Goal: Register for event/course

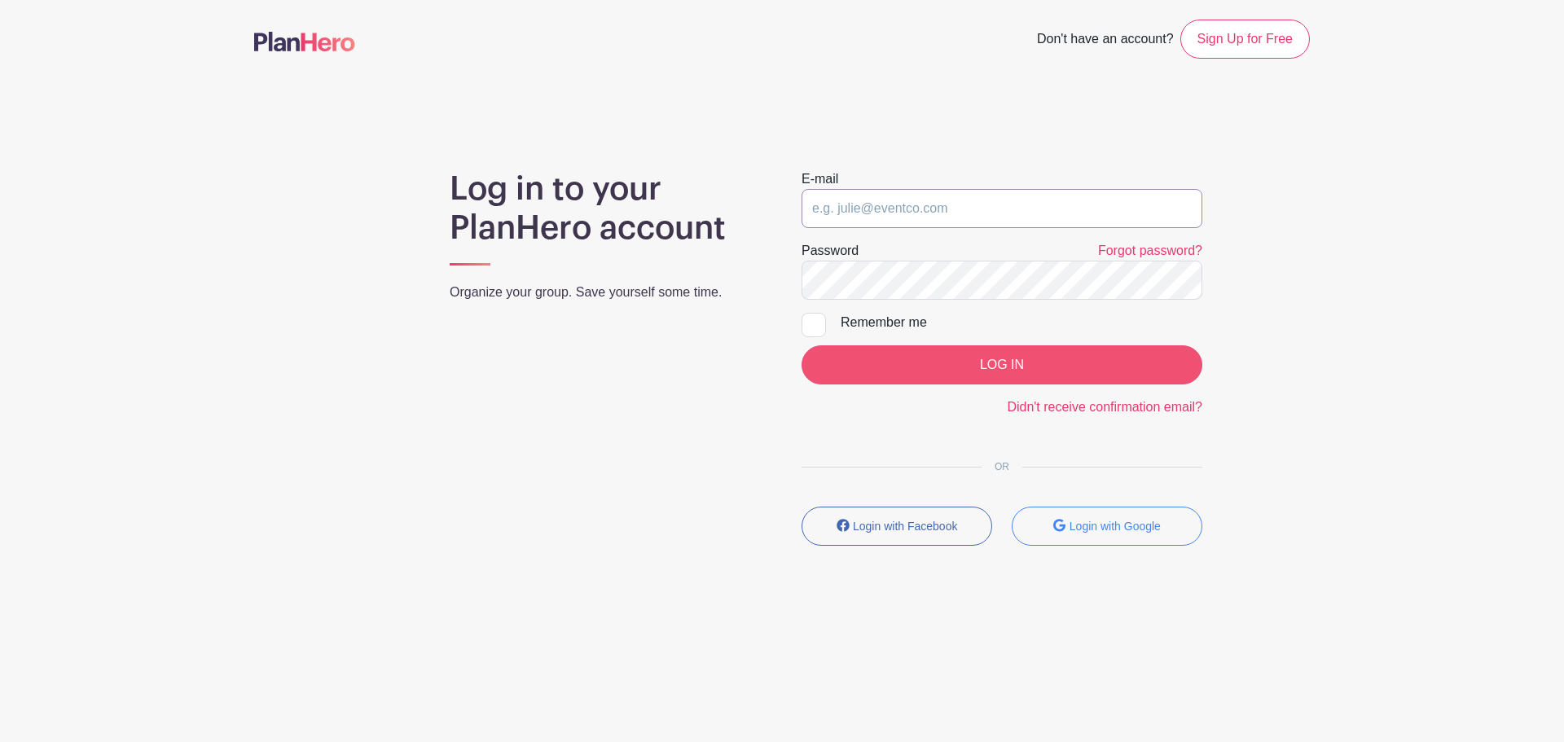
type input "[EMAIL_ADDRESS][DOMAIN_NAME]"
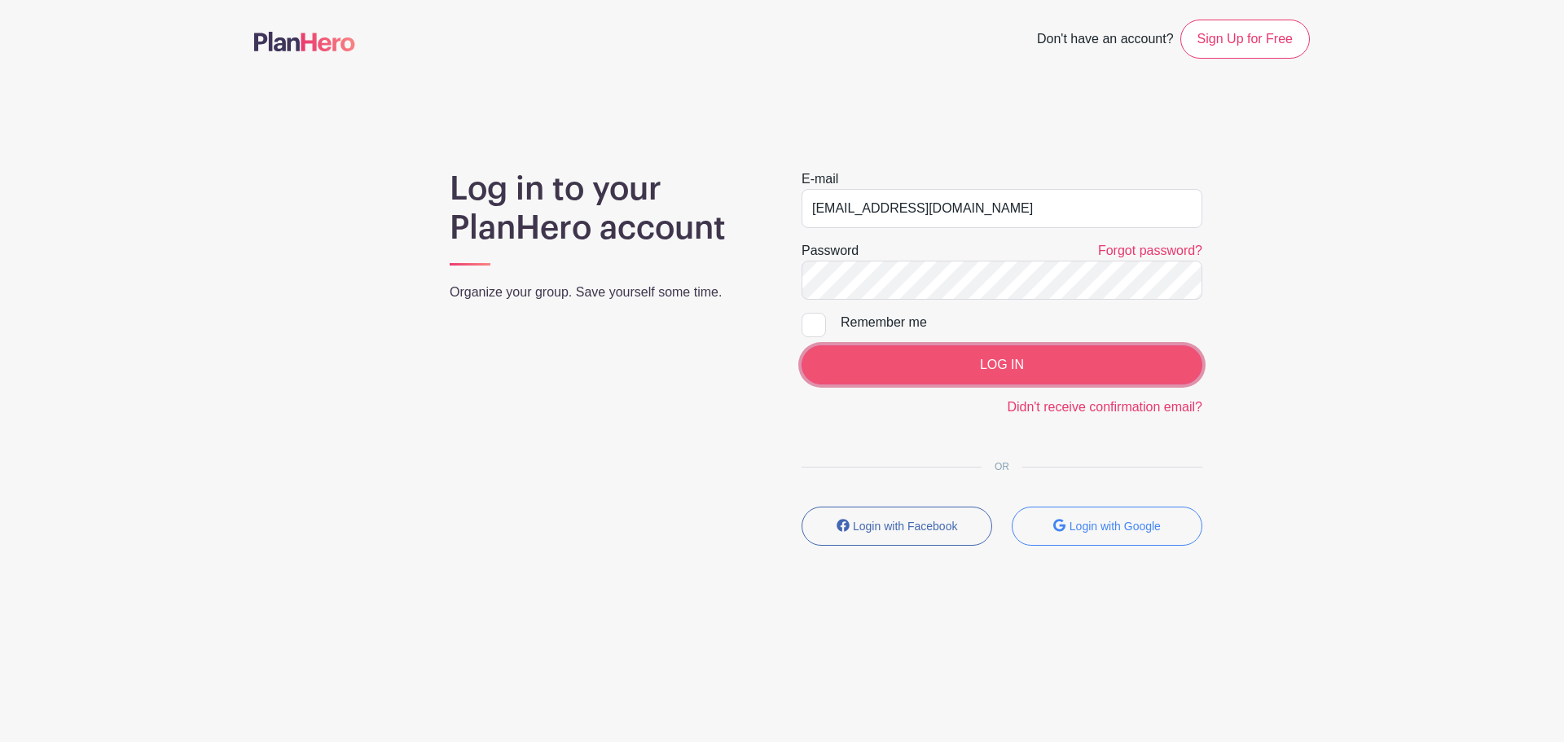
click at [1039, 376] on input "LOG IN" at bounding box center [1002, 364] width 401 height 39
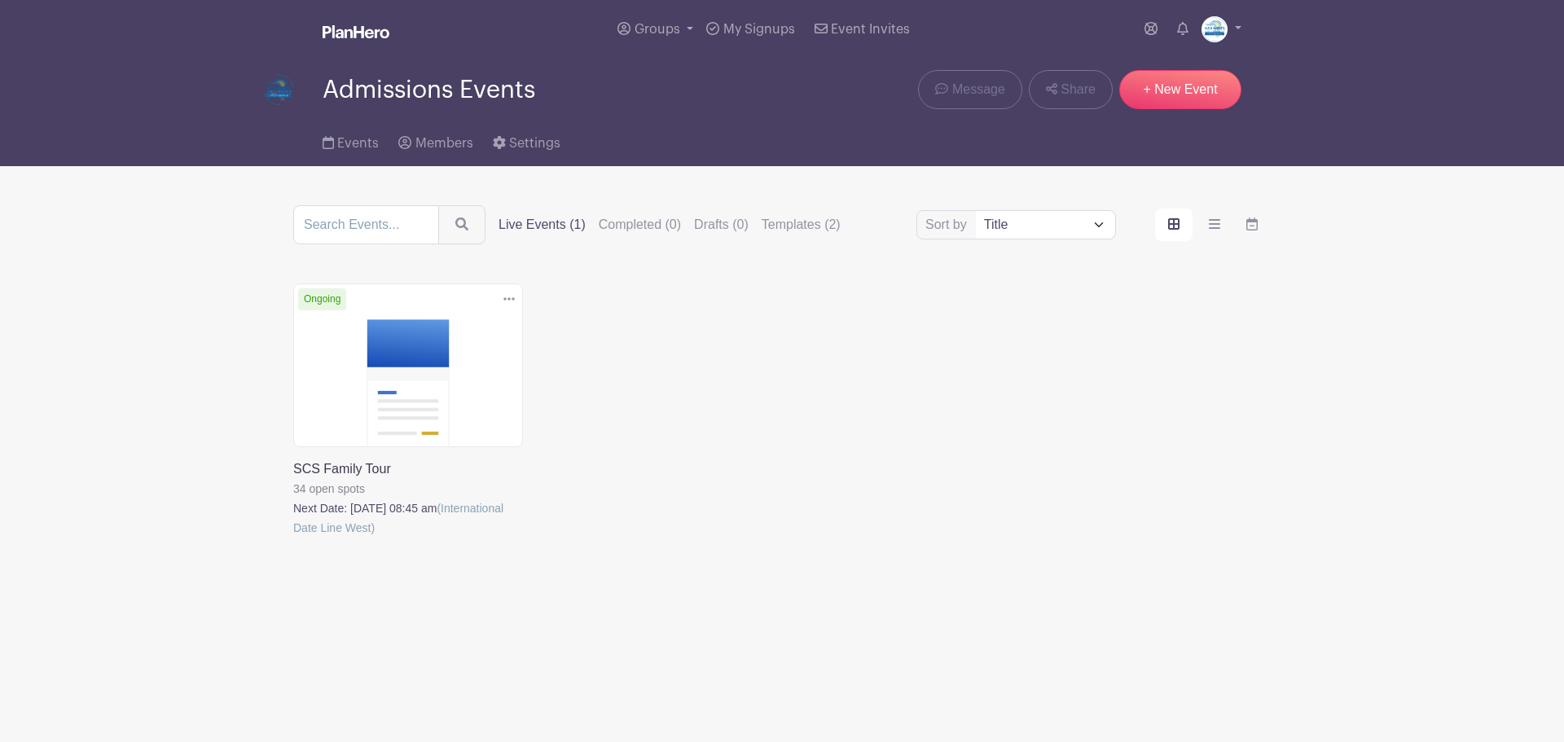
click at [293, 538] on link at bounding box center [293, 538] width 0 height 0
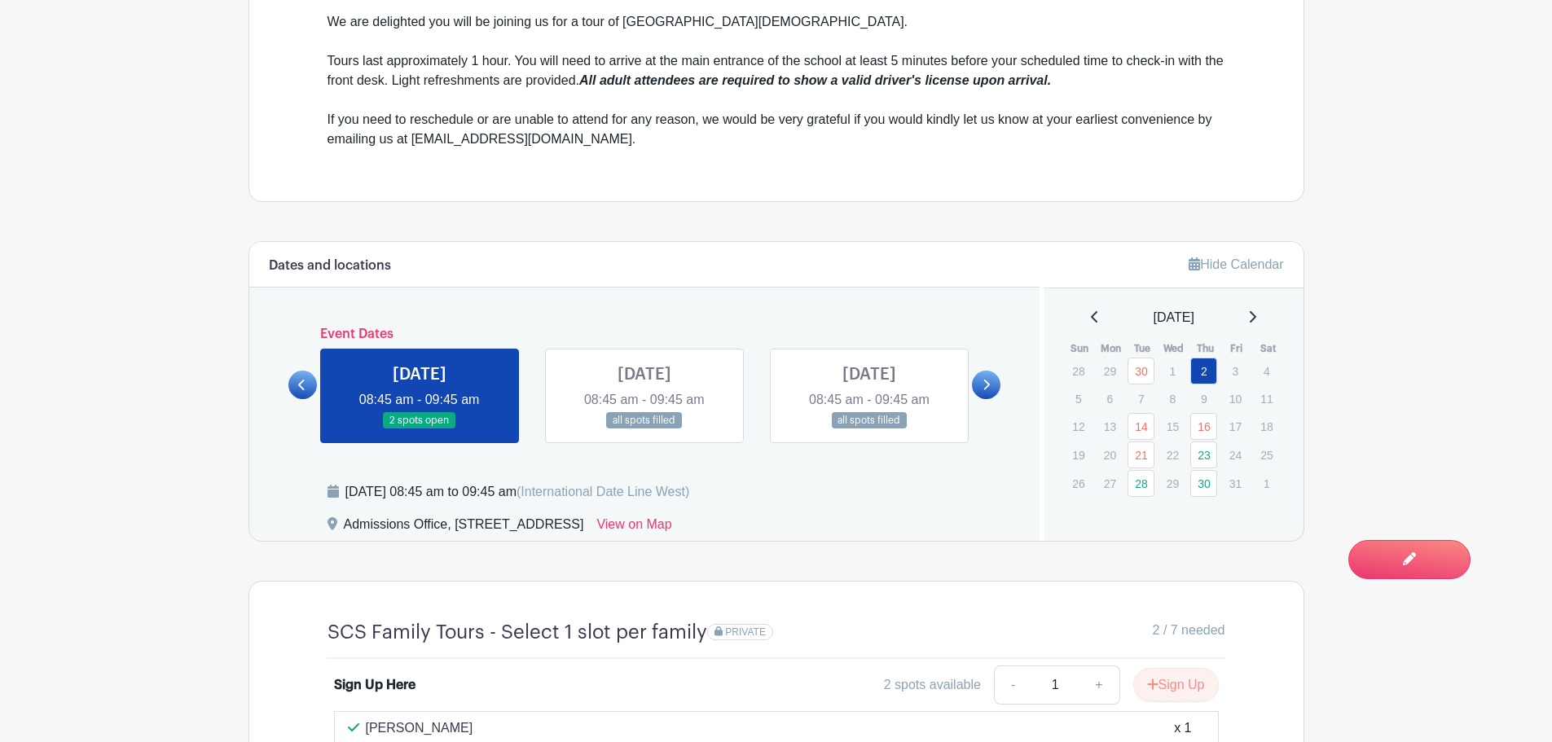
scroll to position [896, 0]
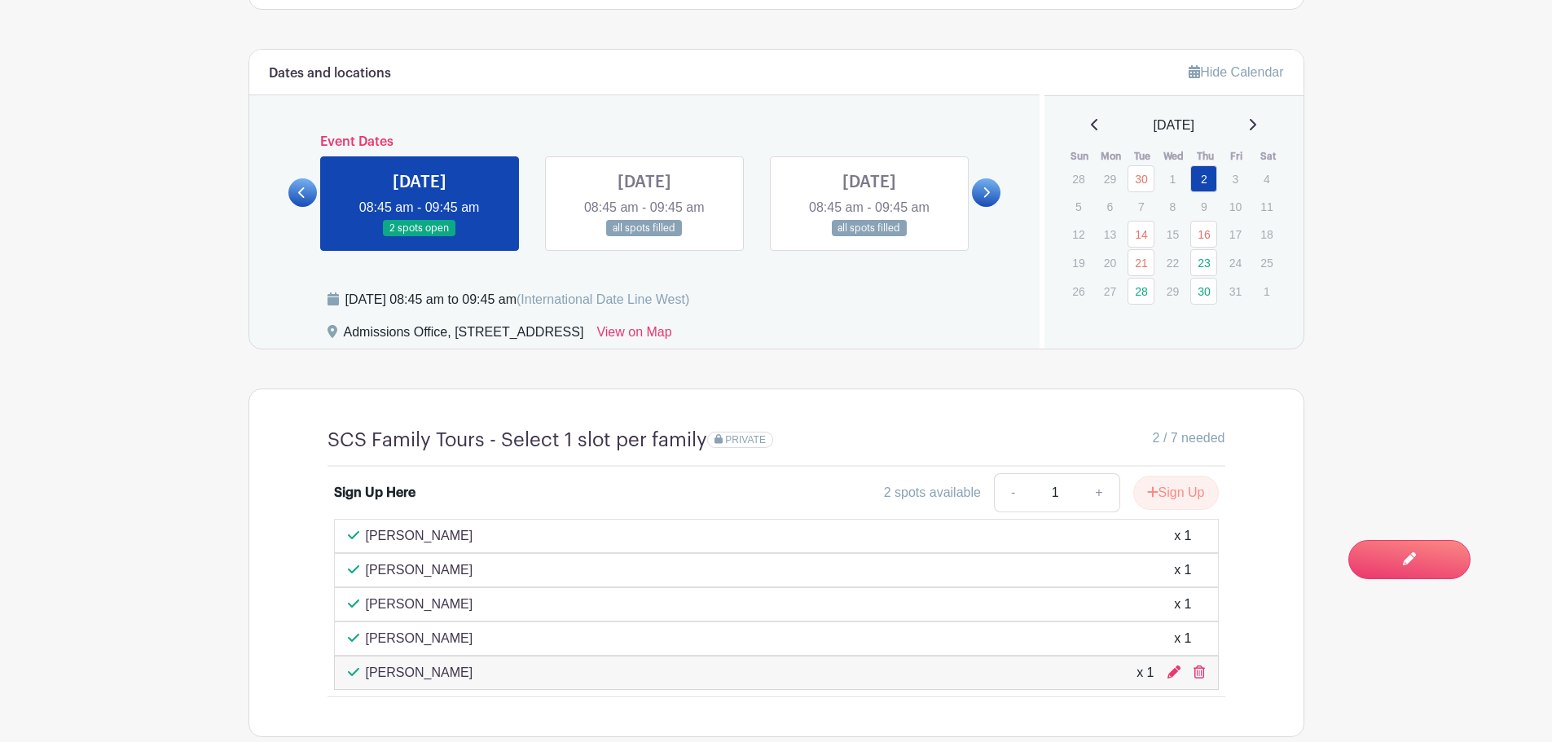
click at [977, 187] on link at bounding box center [986, 192] width 29 height 29
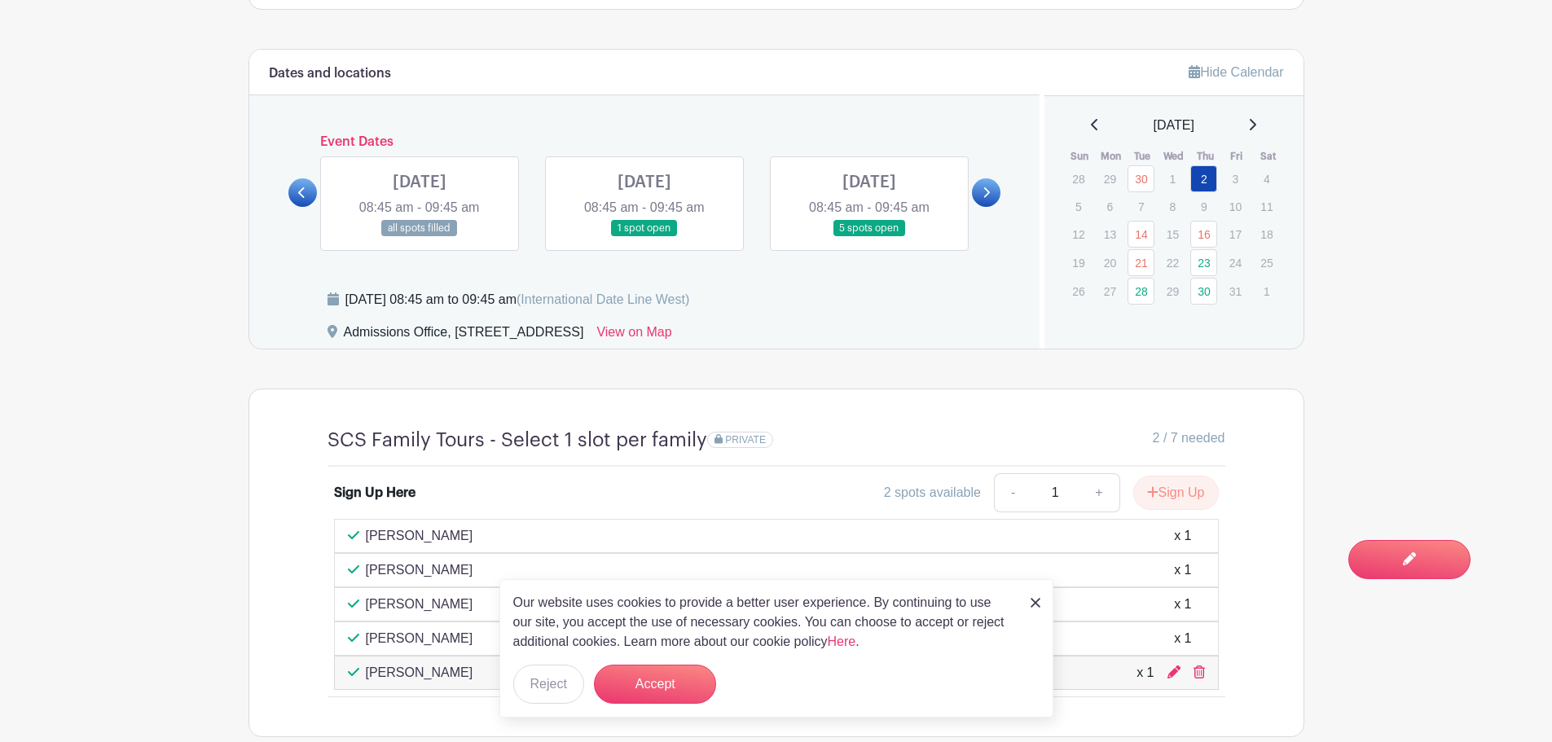
click at [978, 187] on link at bounding box center [986, 192] width 29 height 29
click at [420, 237] on link at bounding box center [420, 237] width 0 height 0
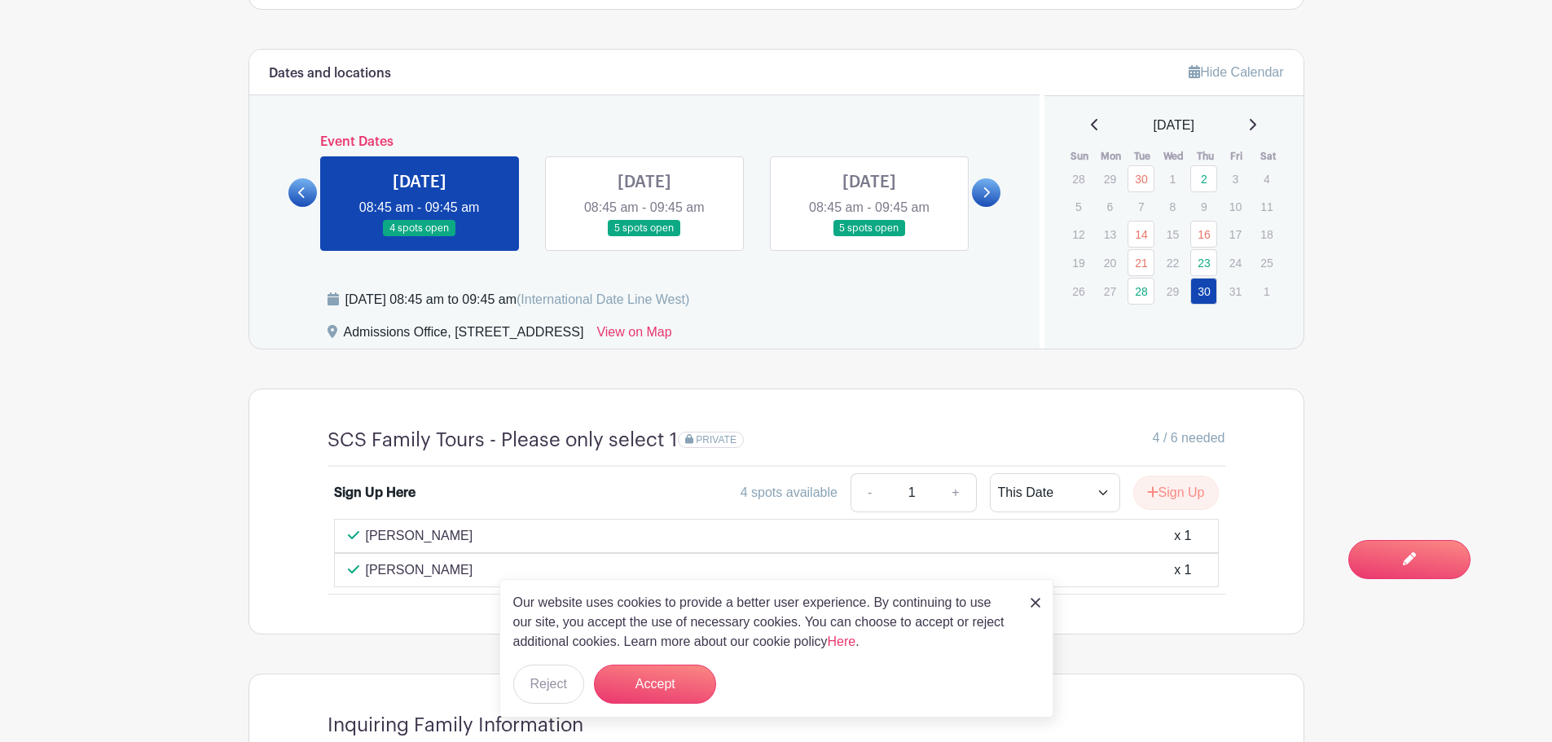
click at [1028, 594] on div "Our website uses cookies to provide a better user experience. By continuing to …" at bounding box center [776, 648] width 554 height 139
click at [1029, 602] on div "Our website uses cookies to provide a better user experience. By continuing to …" at bounding box center [776, 648] width 554 height 139
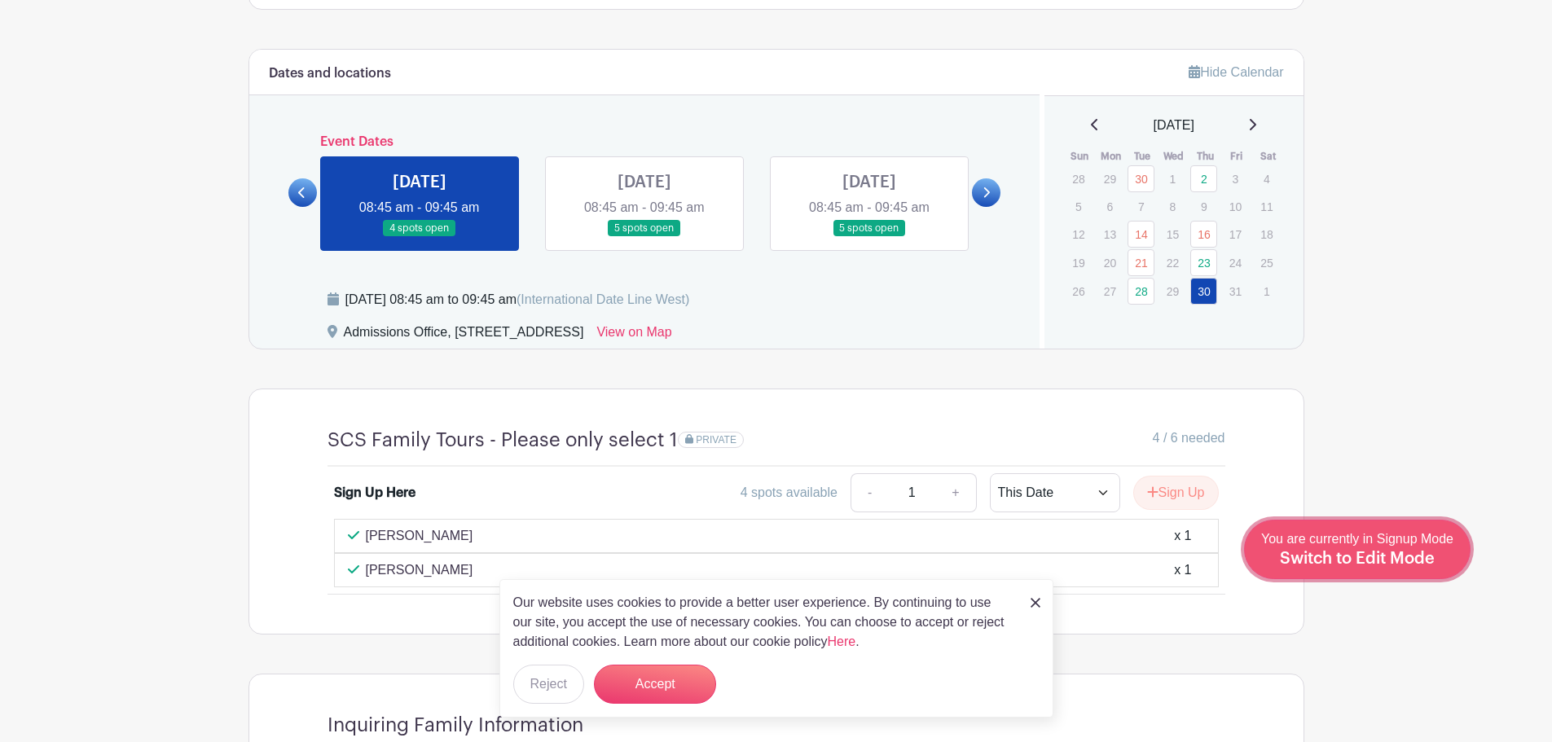
drag, startPoint x: 1375, startPoint y: 564, endPoint x: 1367, endPoint y: 569, distance: 9.5
click at [1375, 563] on span "Switch to Edit Mode" at bounding box center [1357, 559] width 155 height 16
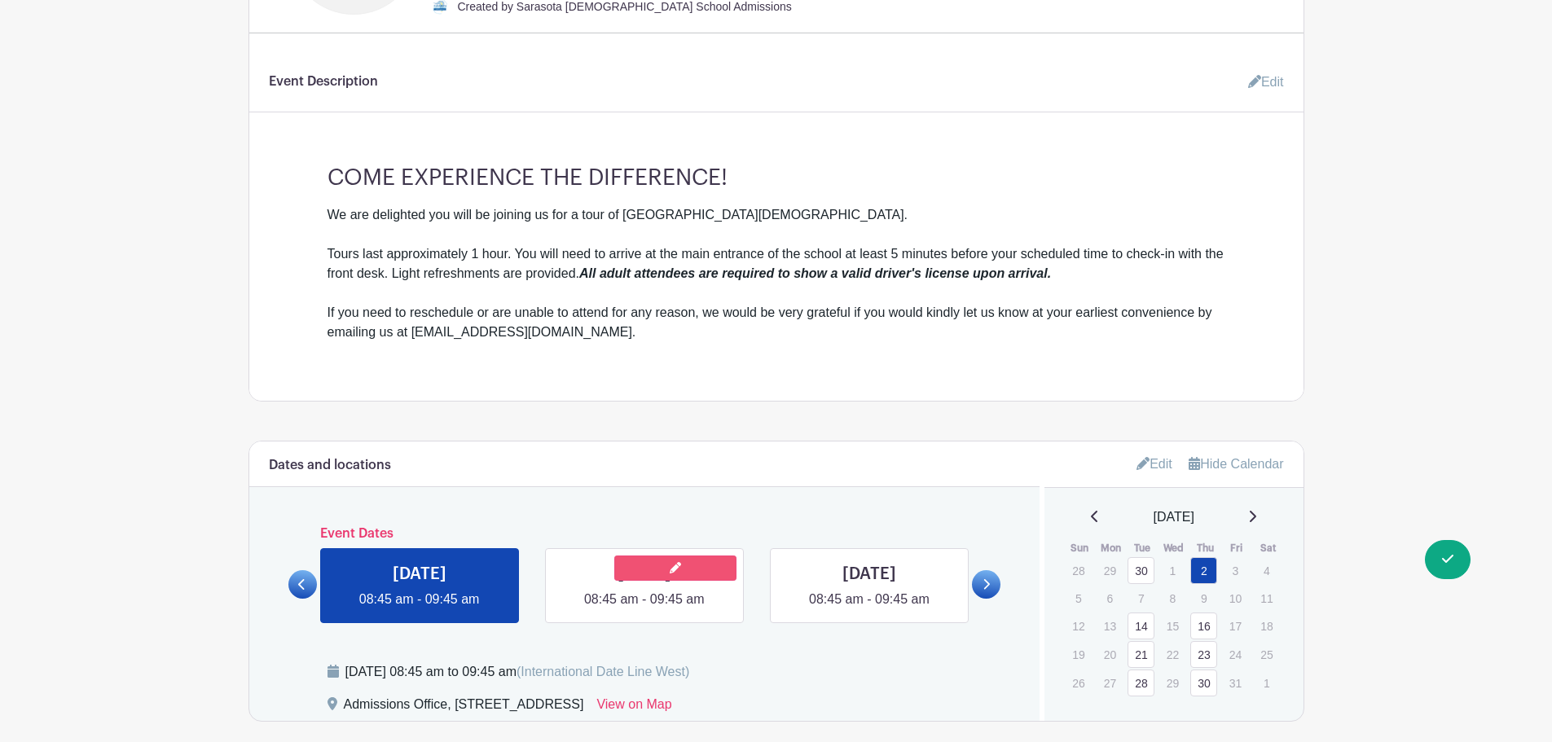
scroll to position [978, 0]
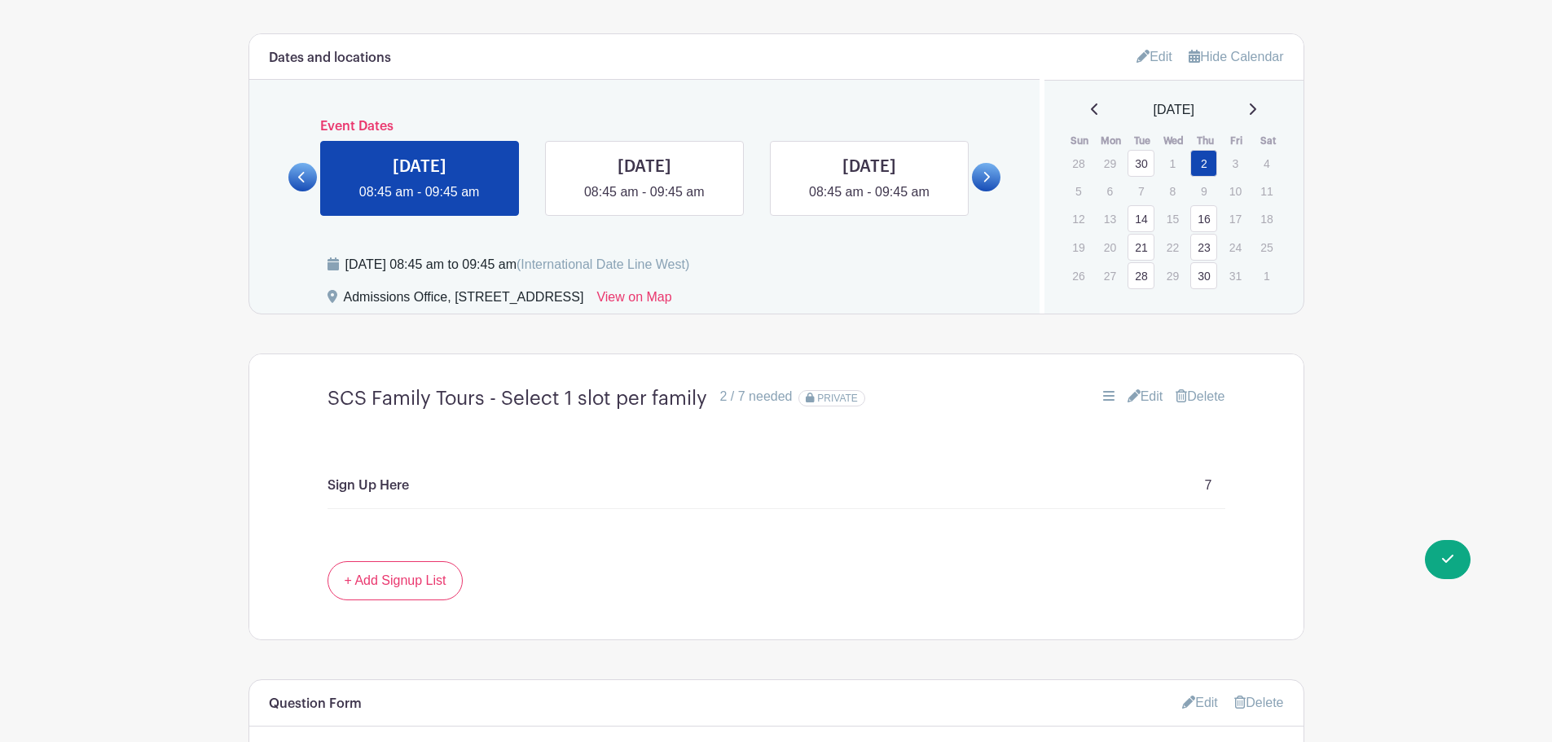
click at [984, 175] on icon at bounding box center [986, 177] width 7 height 12
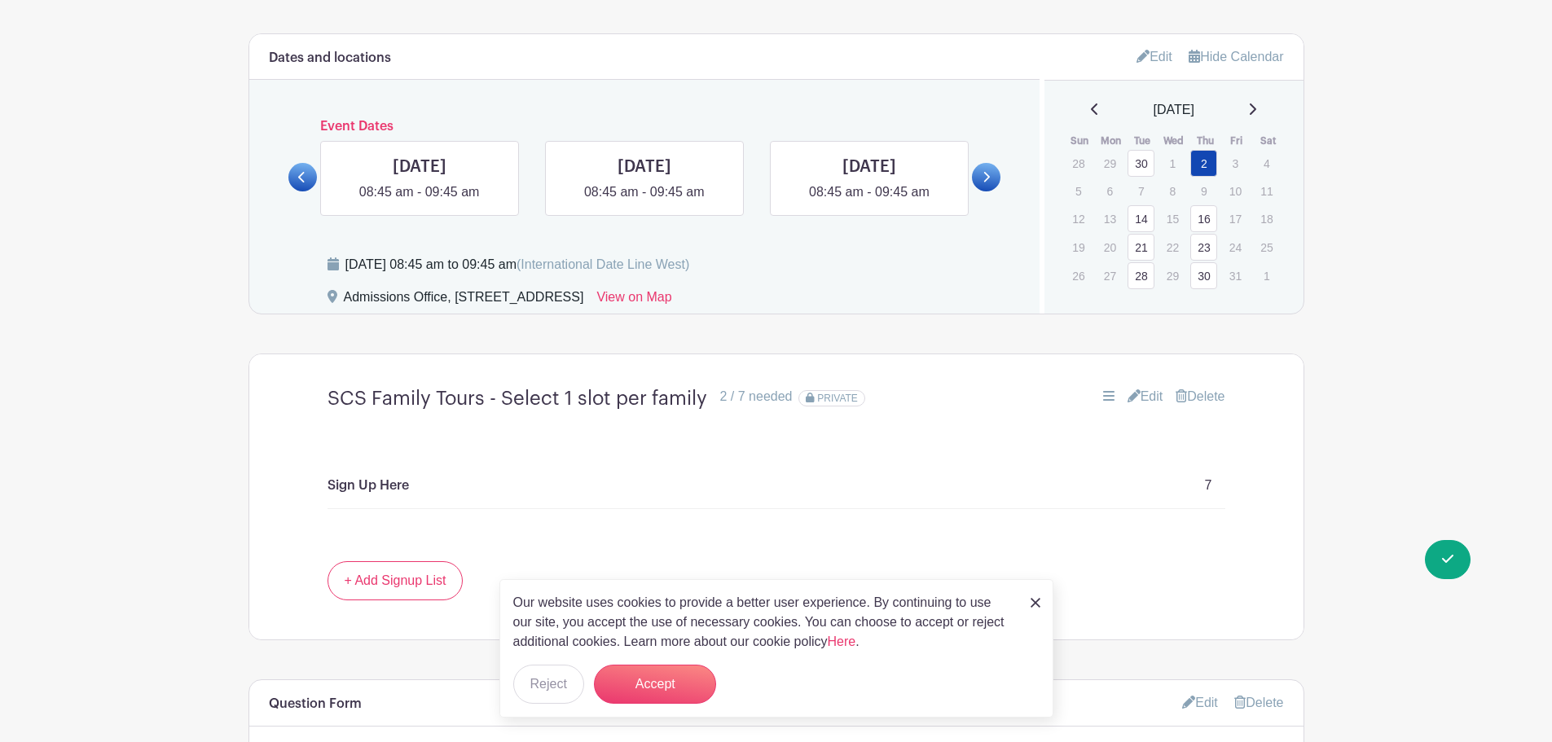
click at [984, 175] on icon at bounding box center [986, 177] width 7 height 12
click at [420, 202] on link at bounding box center [420, 202] width 0 height 0
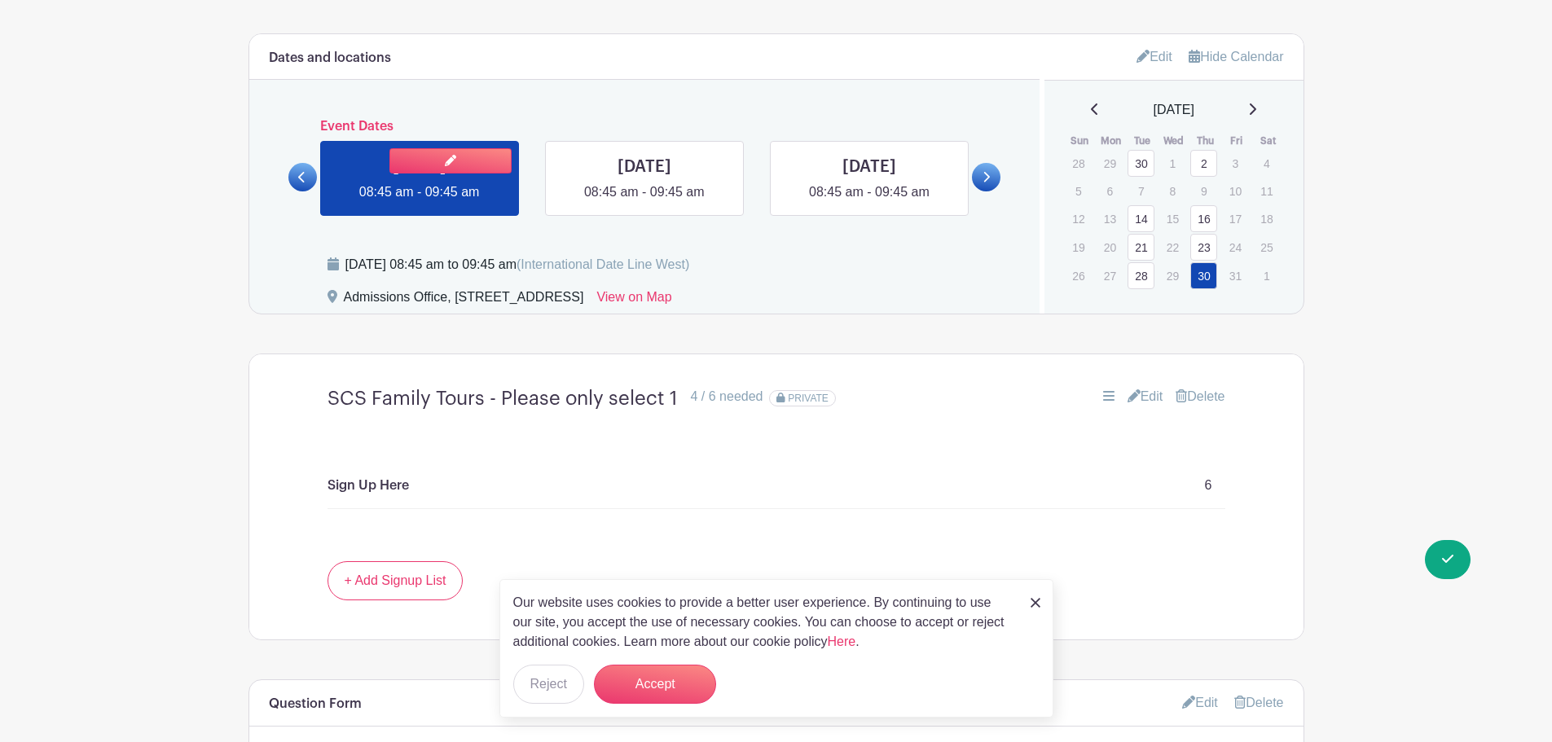
click at [420, 202] on link at bounding box center [420, 202] width 0 height 0
click at [649, 684] on button "Accept" at bounding box center [655, 684] width 122 height 39
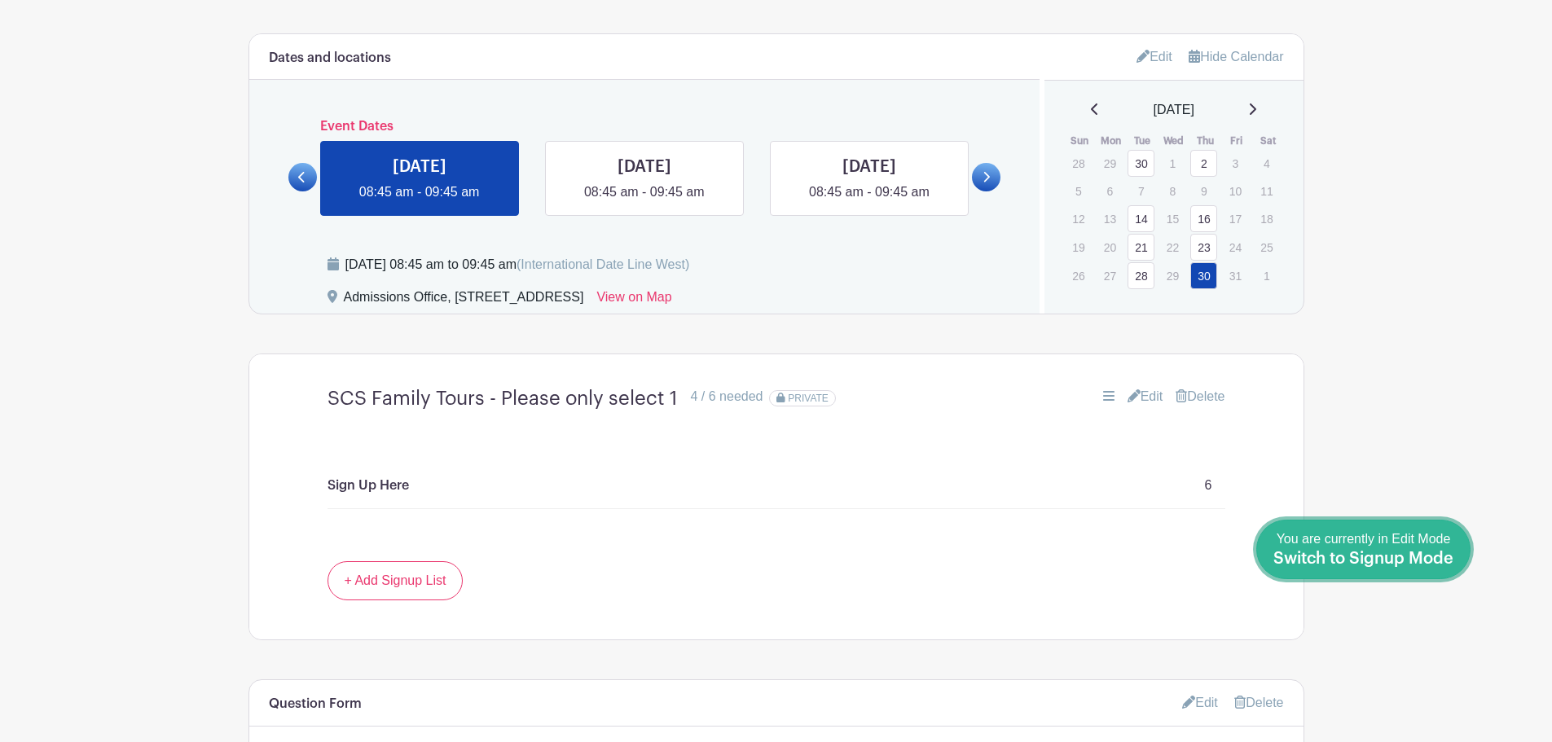
click at [1449, 561] on span "Switch to Signup Mode" at bounding box center [1363, 559] width 180 height 16
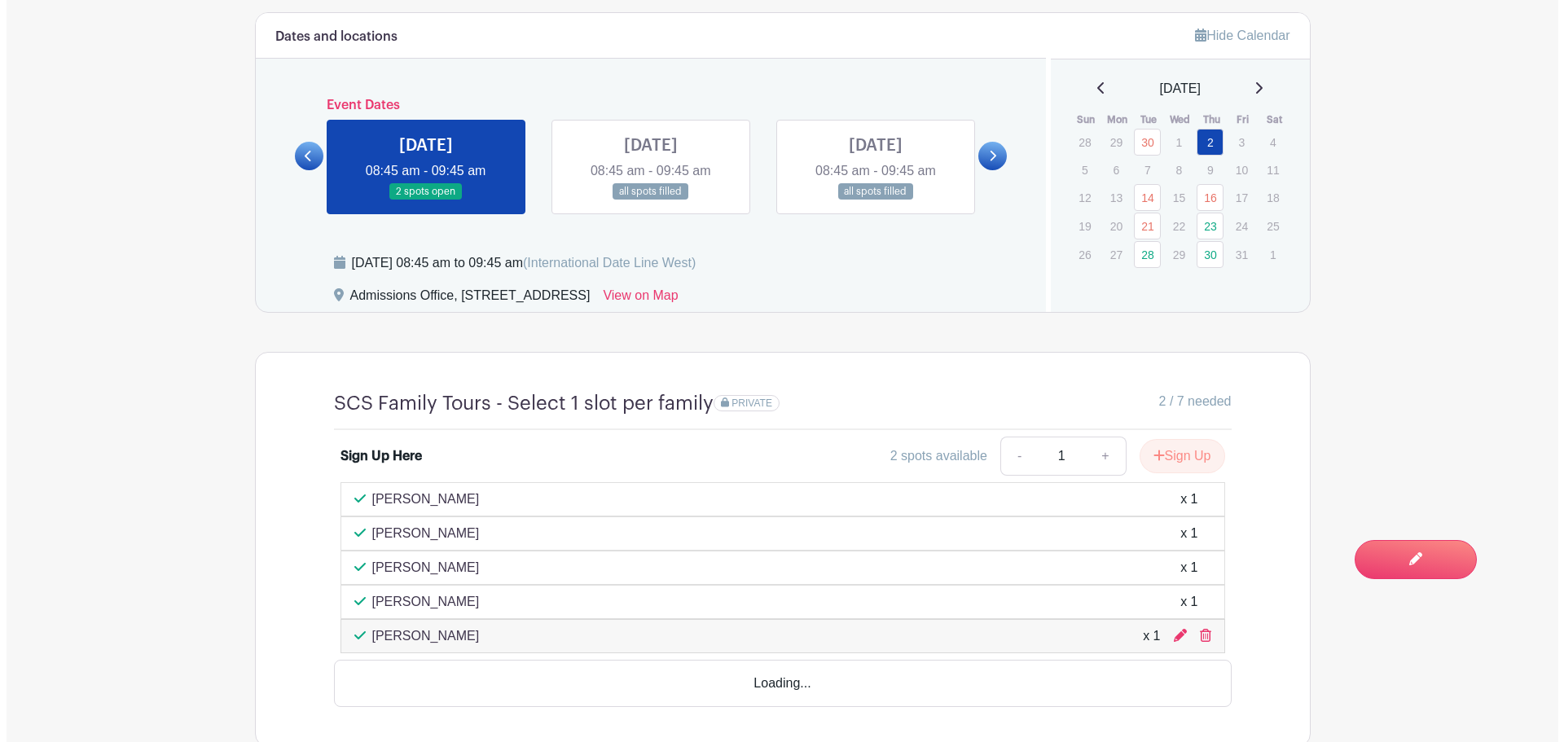
scroll to position [978, 0]
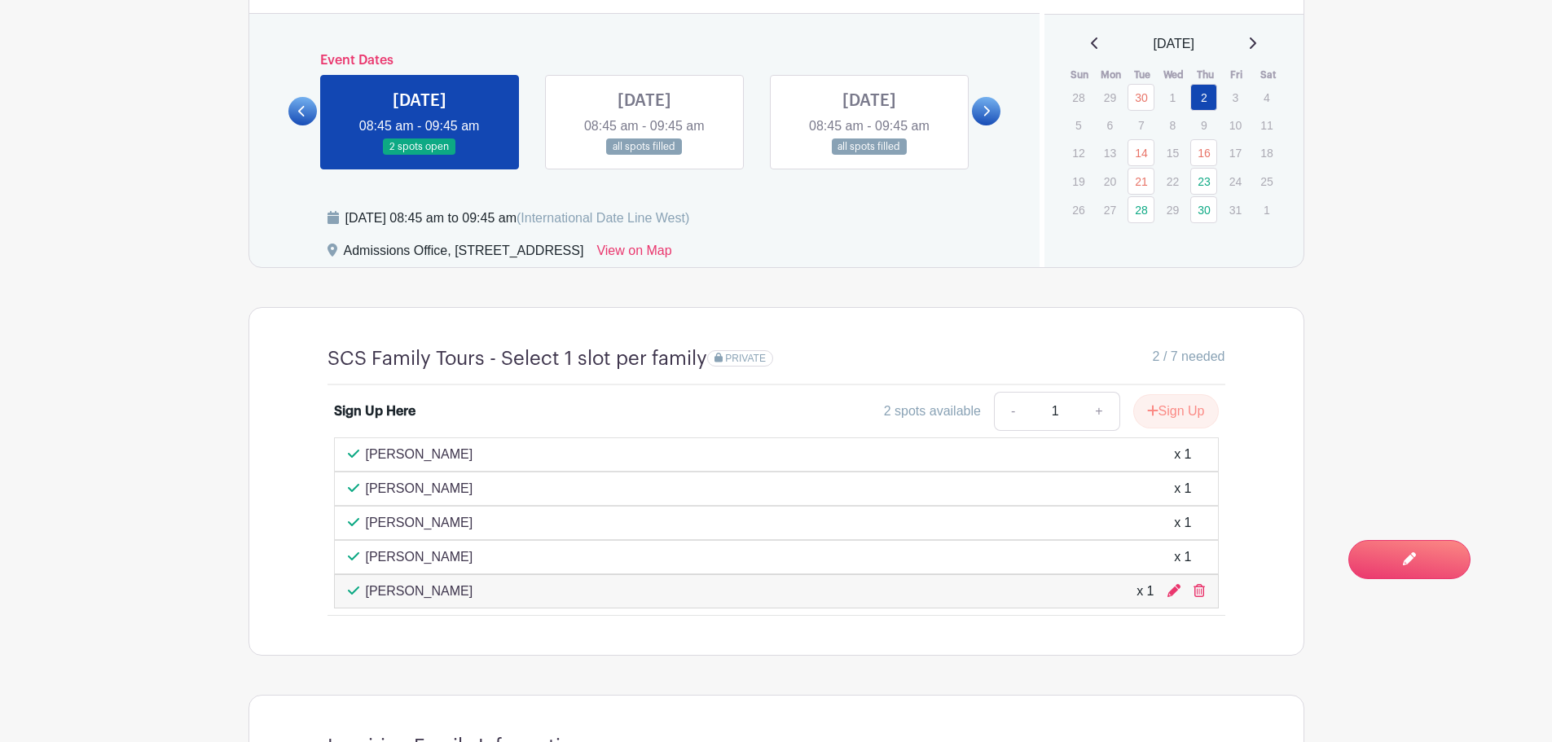
click at [977, 117] on link at bounding box center [986, 111] width 29 height 29
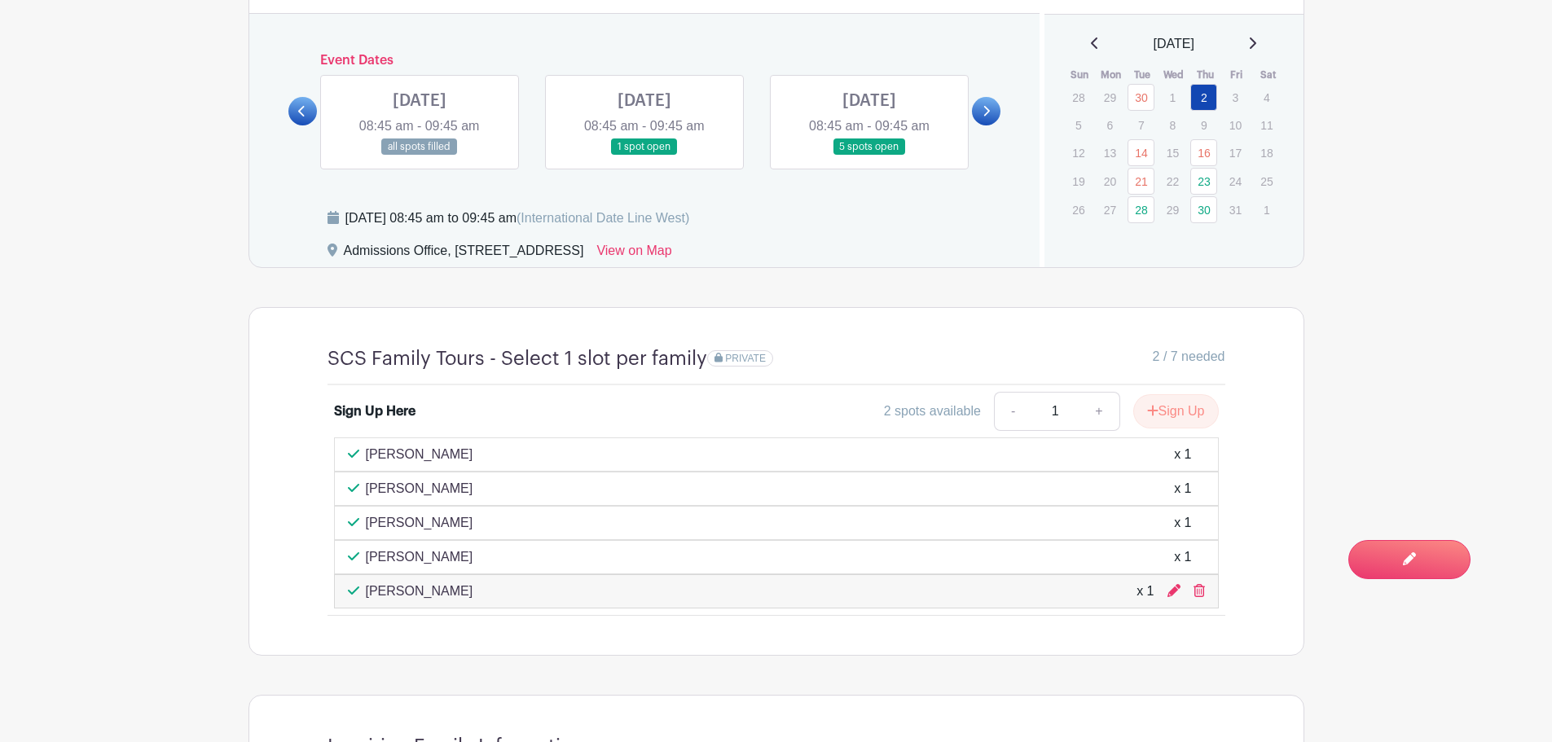
click at [977, 117] on link at bounding box center [986, 111] width 29 height 29
click at [420, 156] on link at bounding box center [420, 156] width 0 height 0
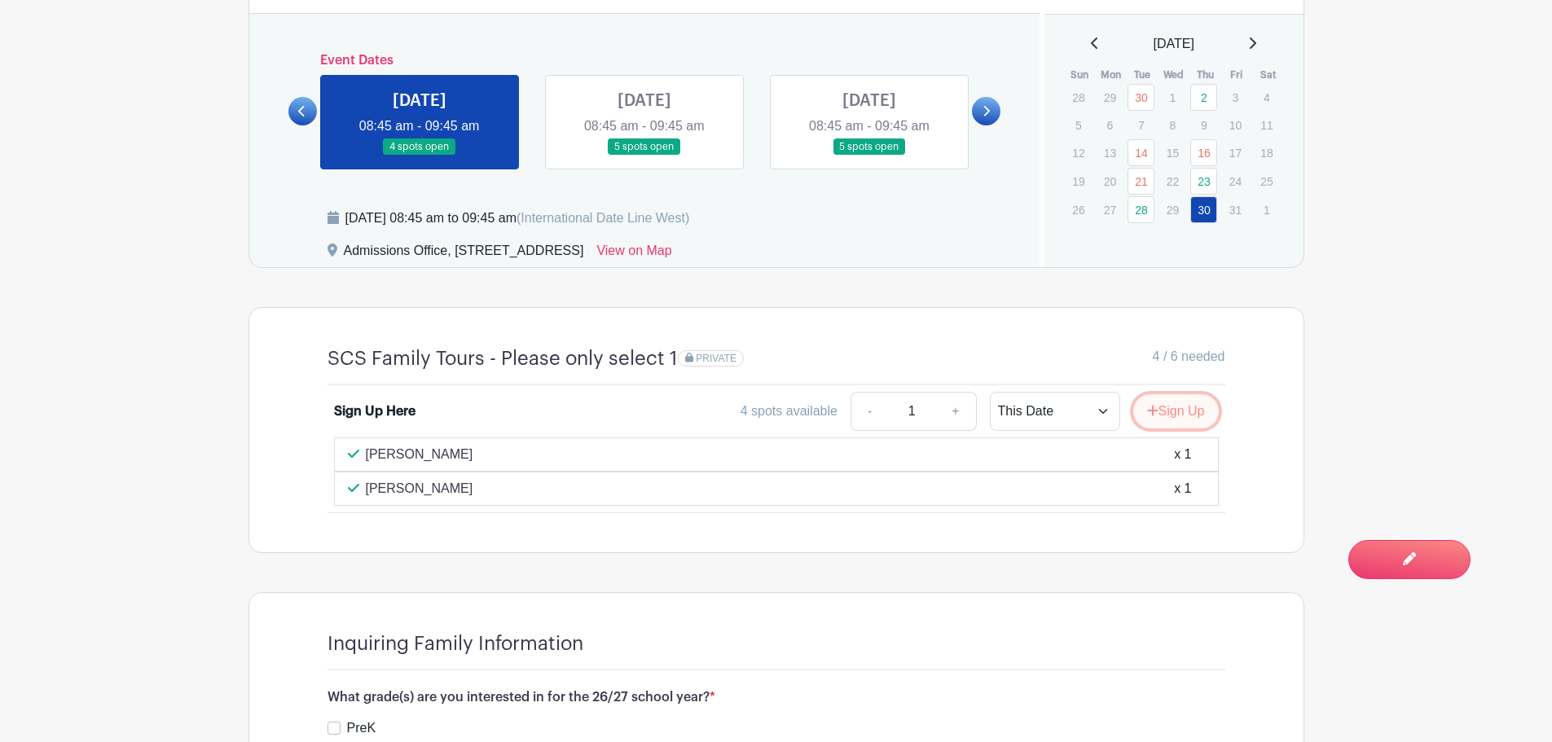
click at [1152, 402] on button "Sign Up" at bounding box center [1176, 411] width 86 height 34
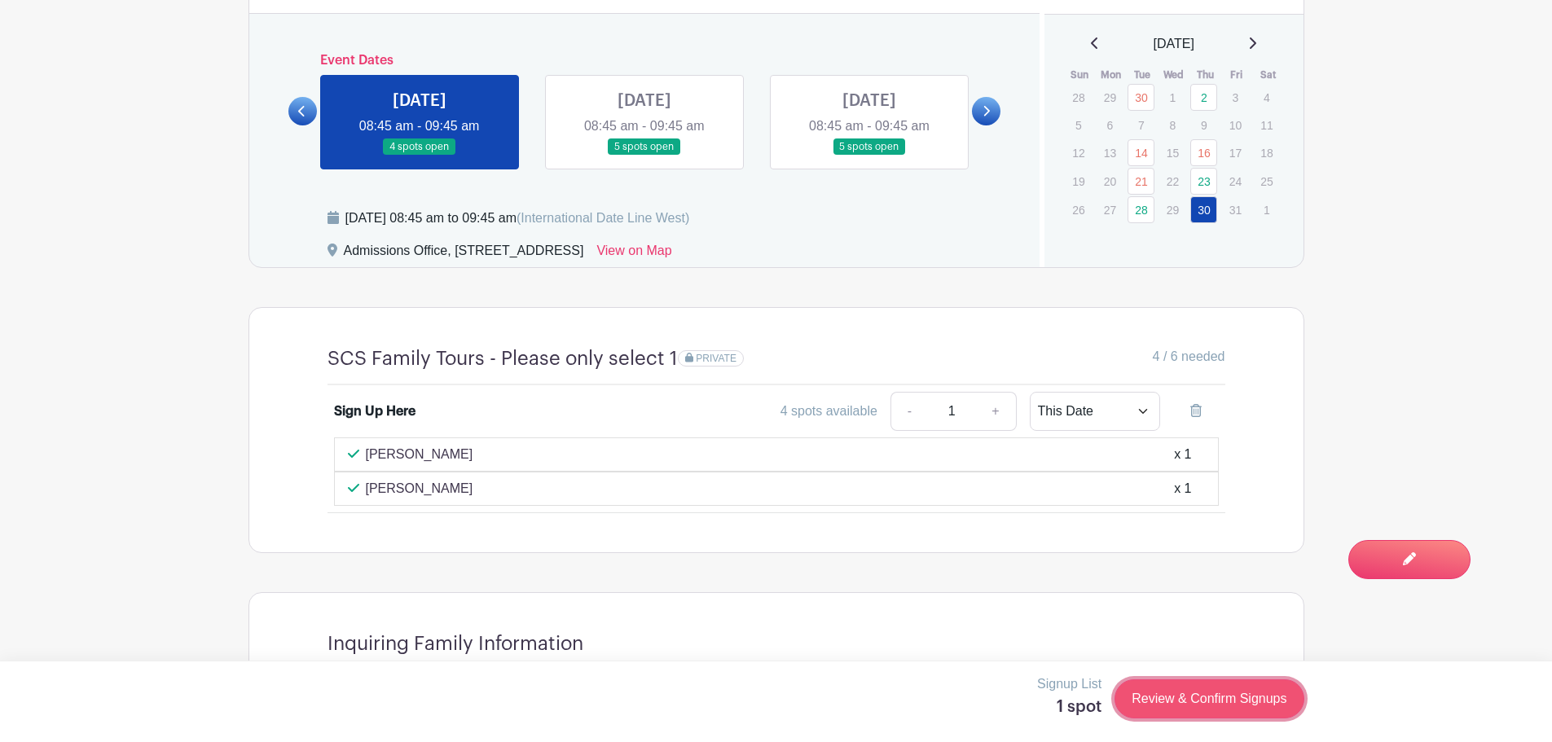
click at [1200, 708] on link "Review & Confirm Signups" at bounding box center [1209, 698] width 189 height 39
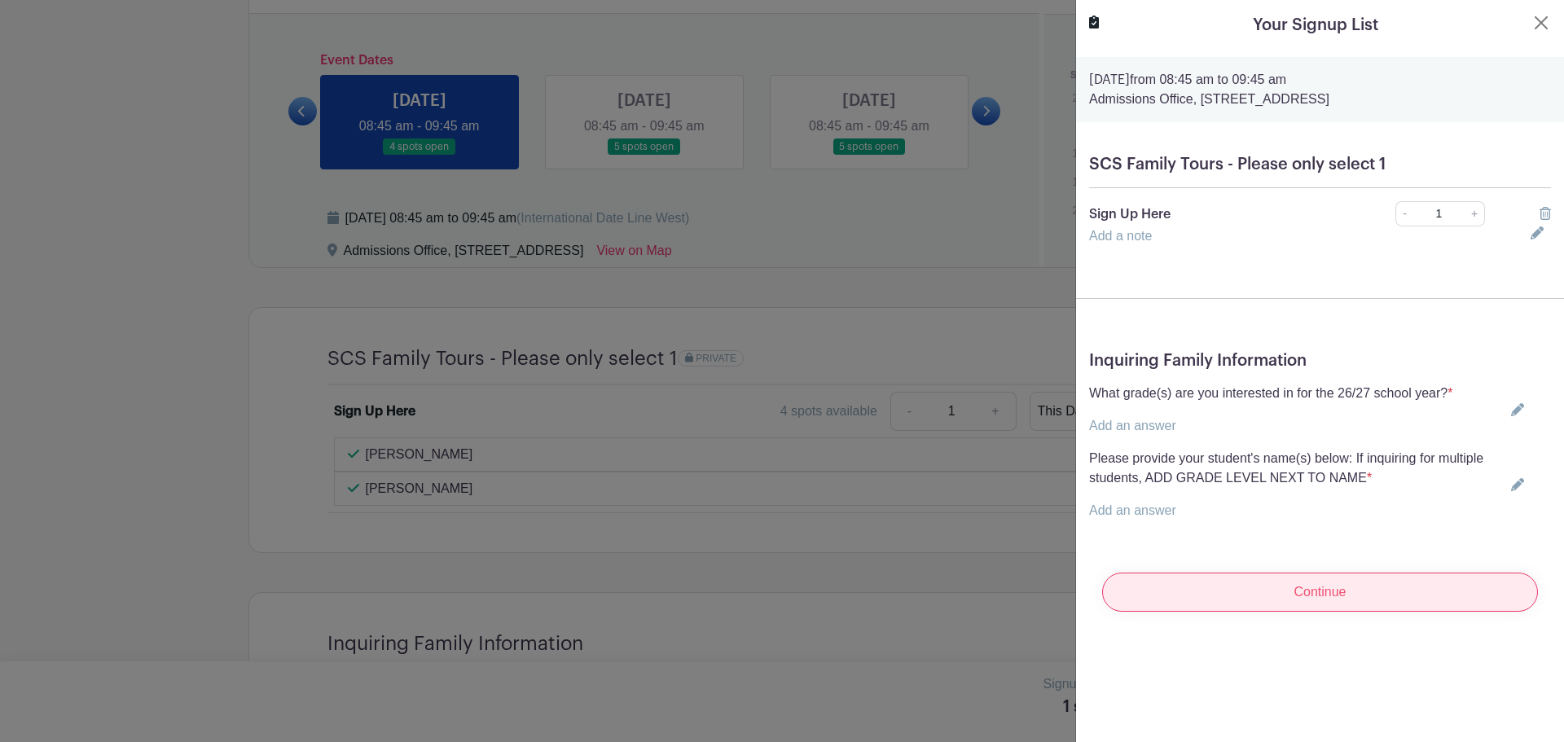
click at [1266, 590] on input "Continue" at bounding box center [1320, 592] width 436 height 39
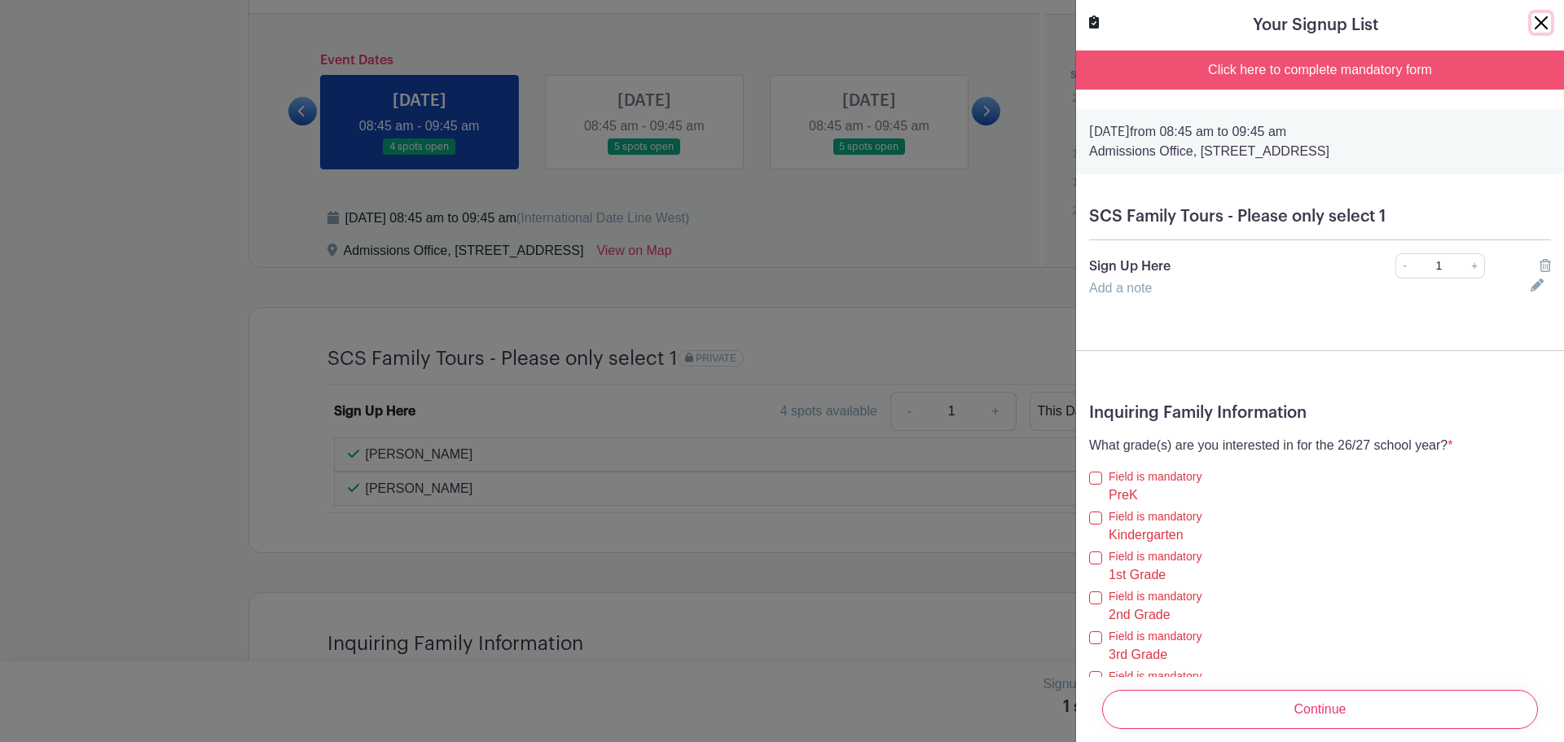
click at [1532, 27] on button "Close" at bounding box center [1542, 23] width 20 height 20
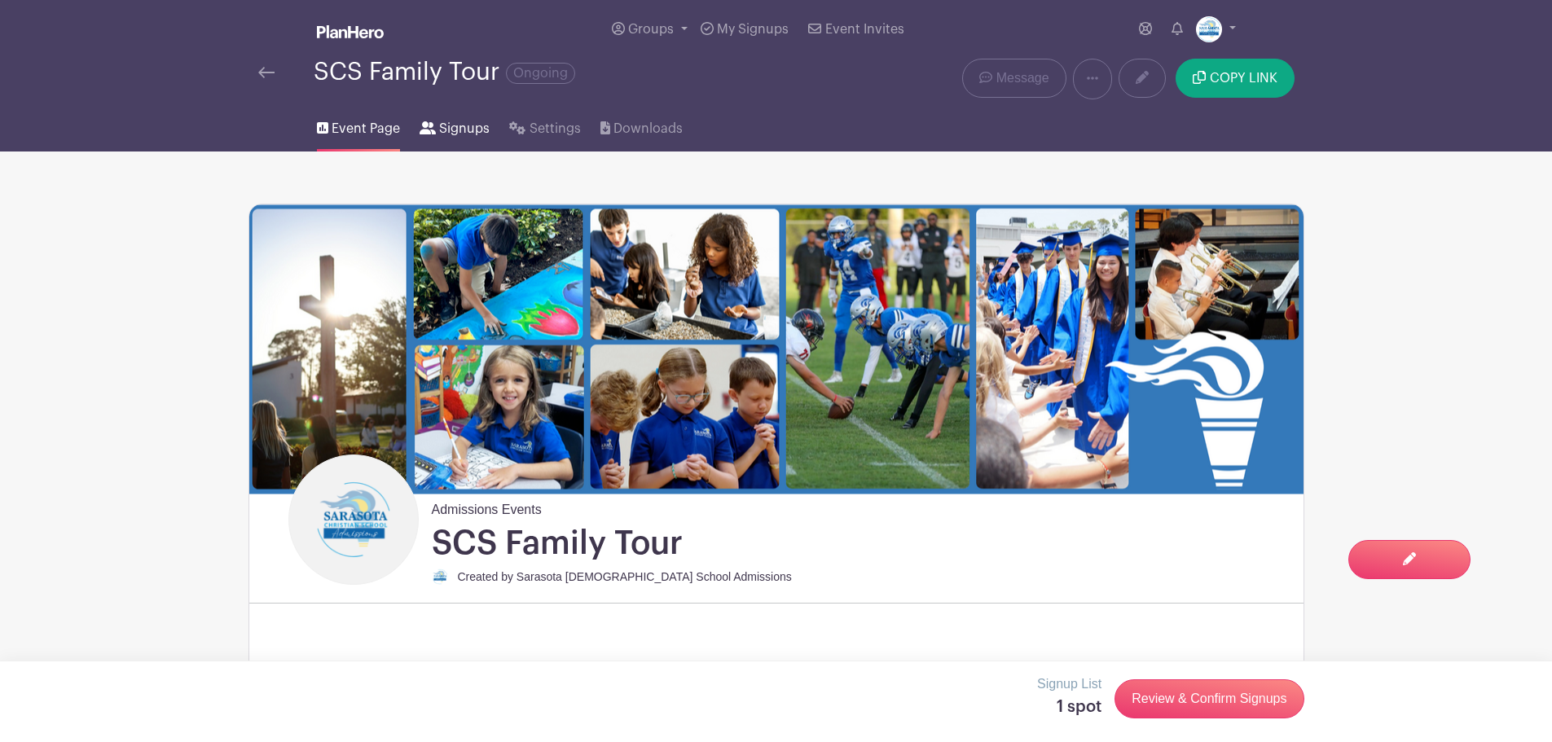
click at [468, 133] on span "Signups" at bounding box center [464, 129] width 51 height 20
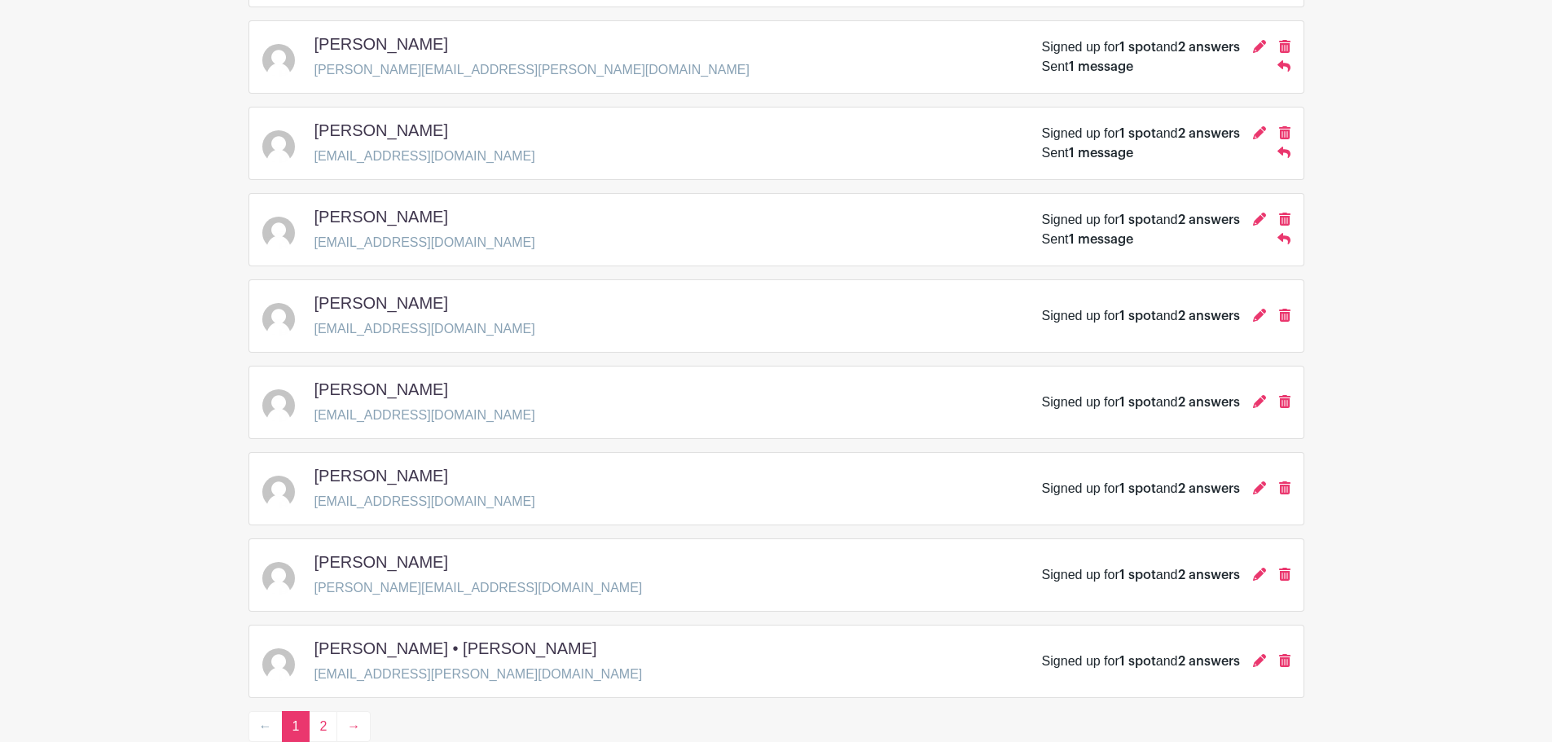
scroll to position [2263, 0]
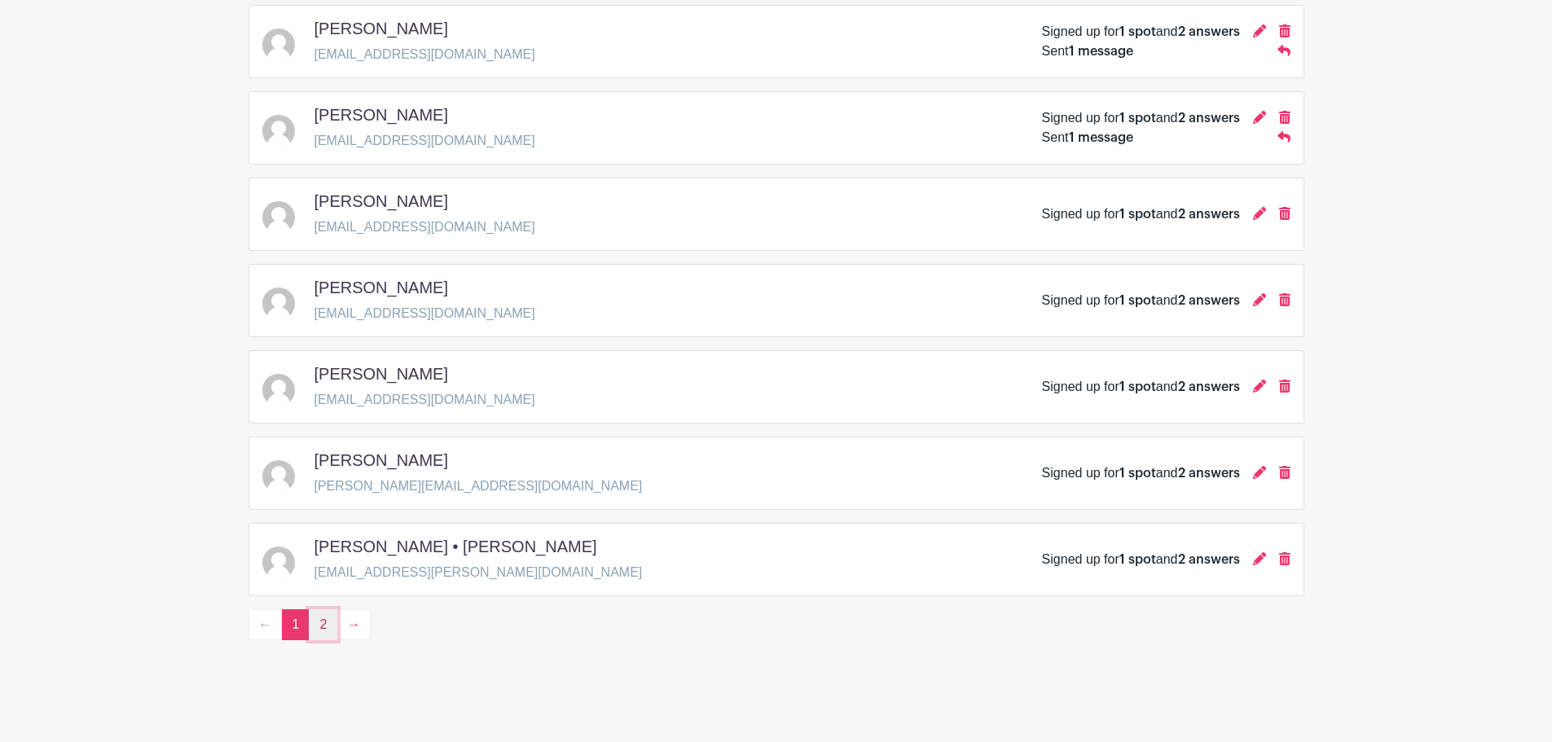
click at [314, 626] on link "2" at bounding box center [323, 624] width 29 height 31
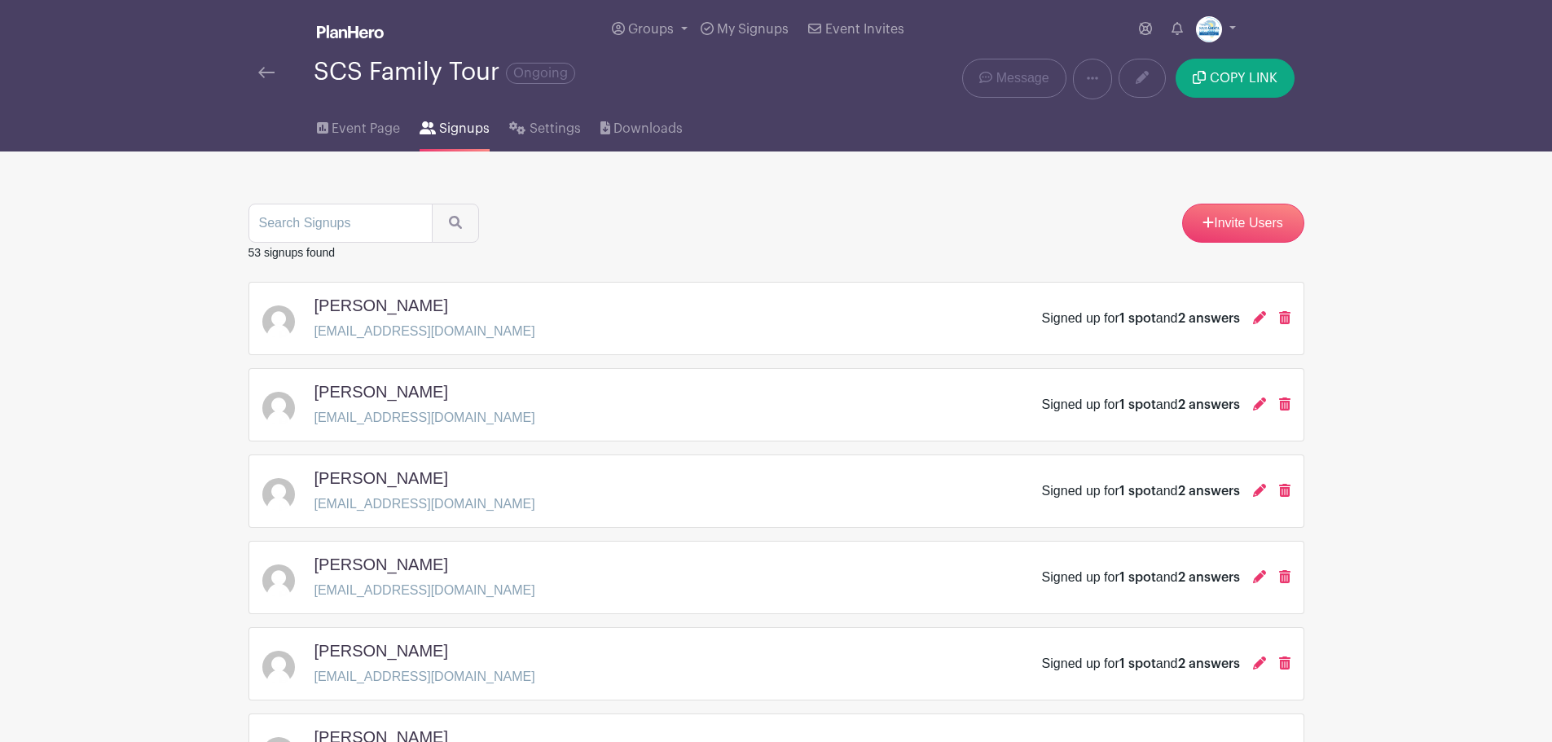
click at [266, 65] on link at bounding box center [266, 73] width 16 height 20
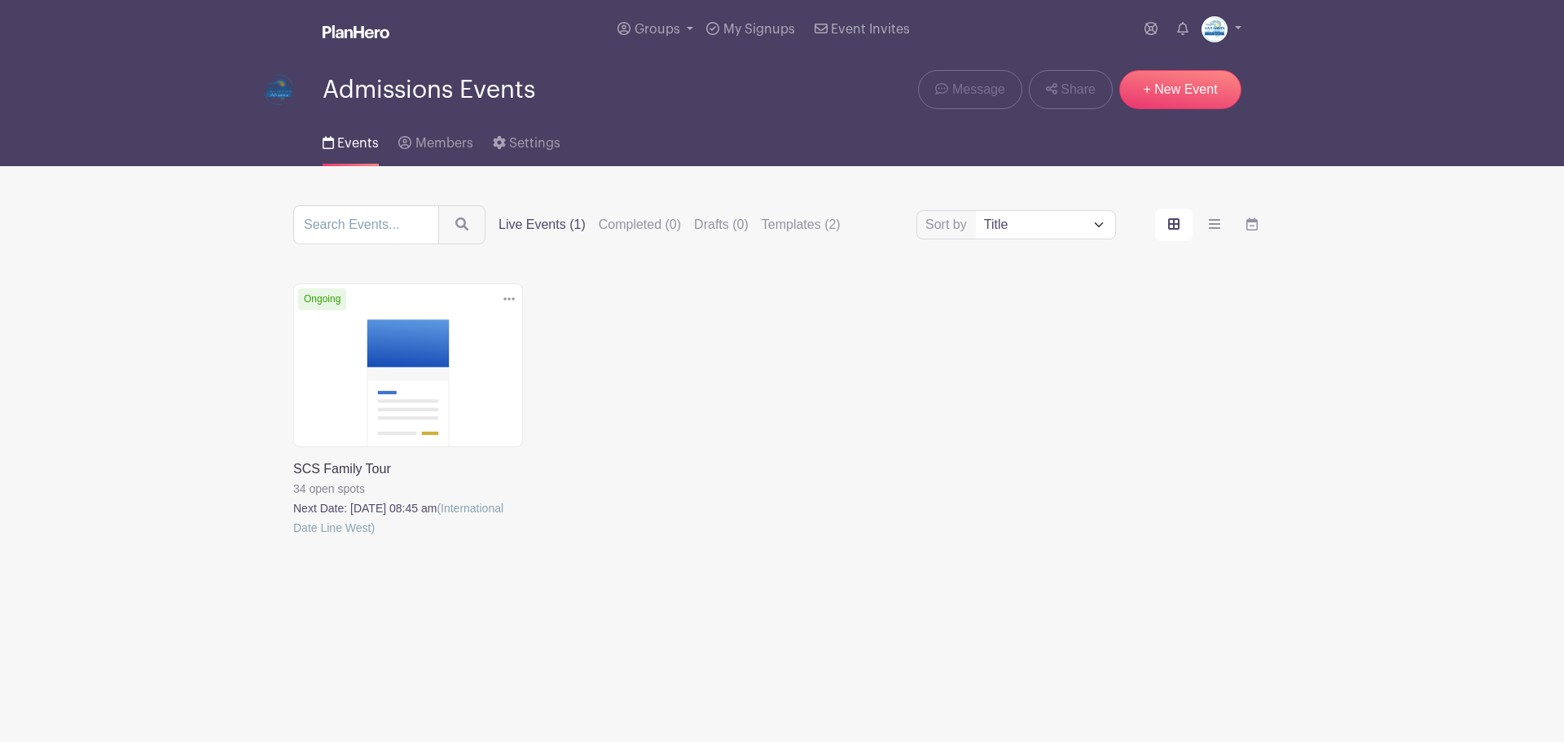
click at [293, 538] on link at bounding box center [293, 538] width 0 height 0
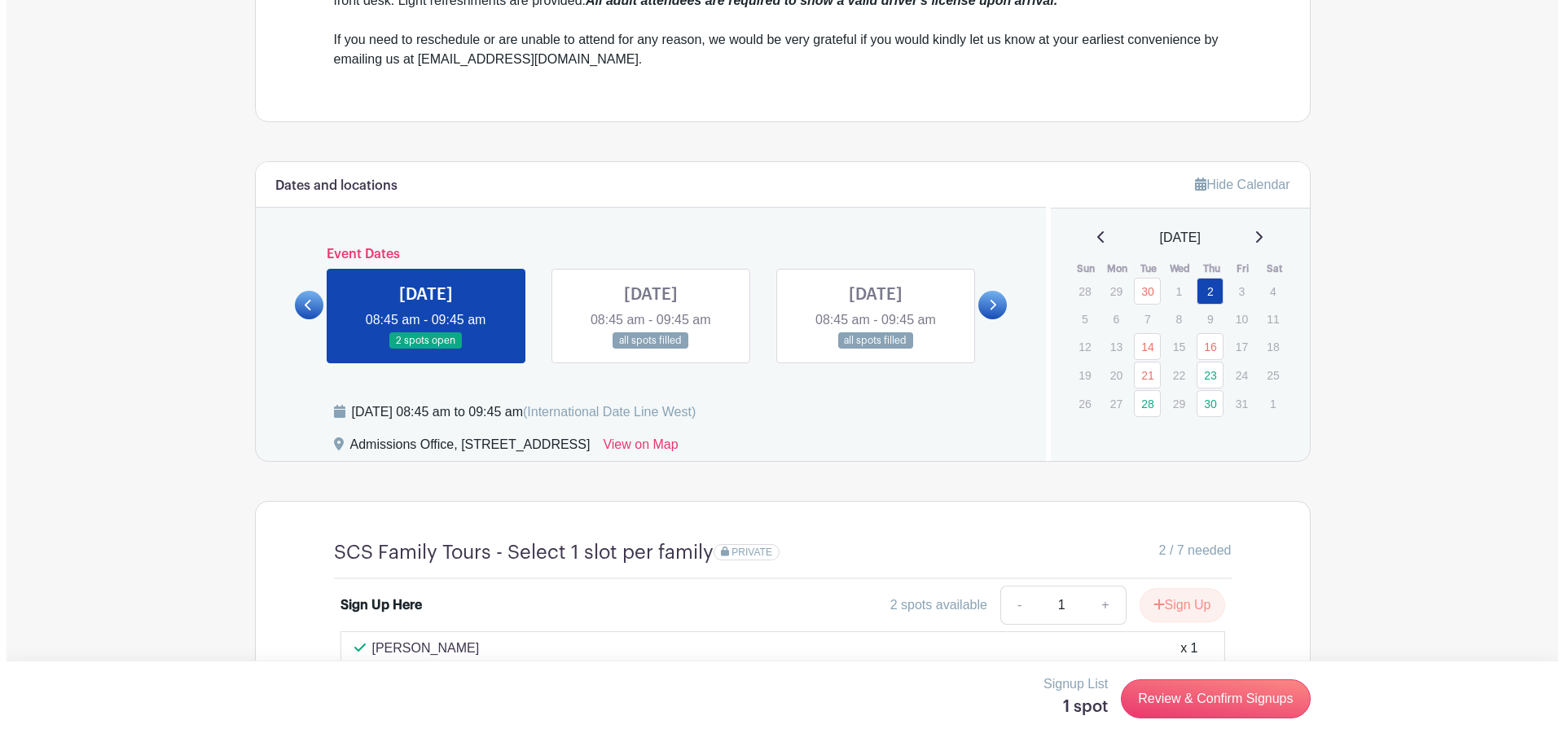
scroll to position [896, 0]
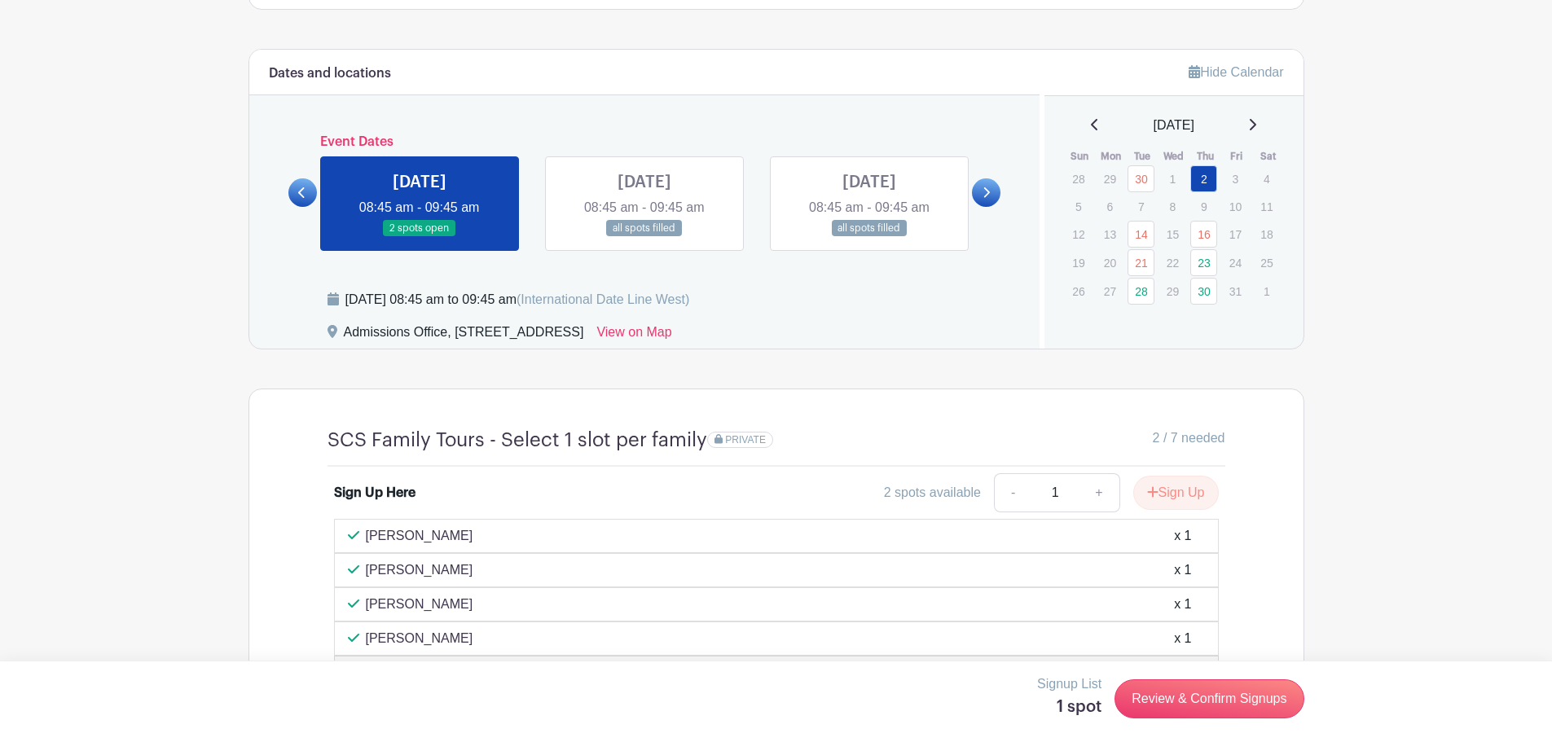
click at [974, 200] on link at bounding box center [986, 192] width 29 height 29
click at [976, 196] on link at bounding box center [986, 192] width 29 height 29
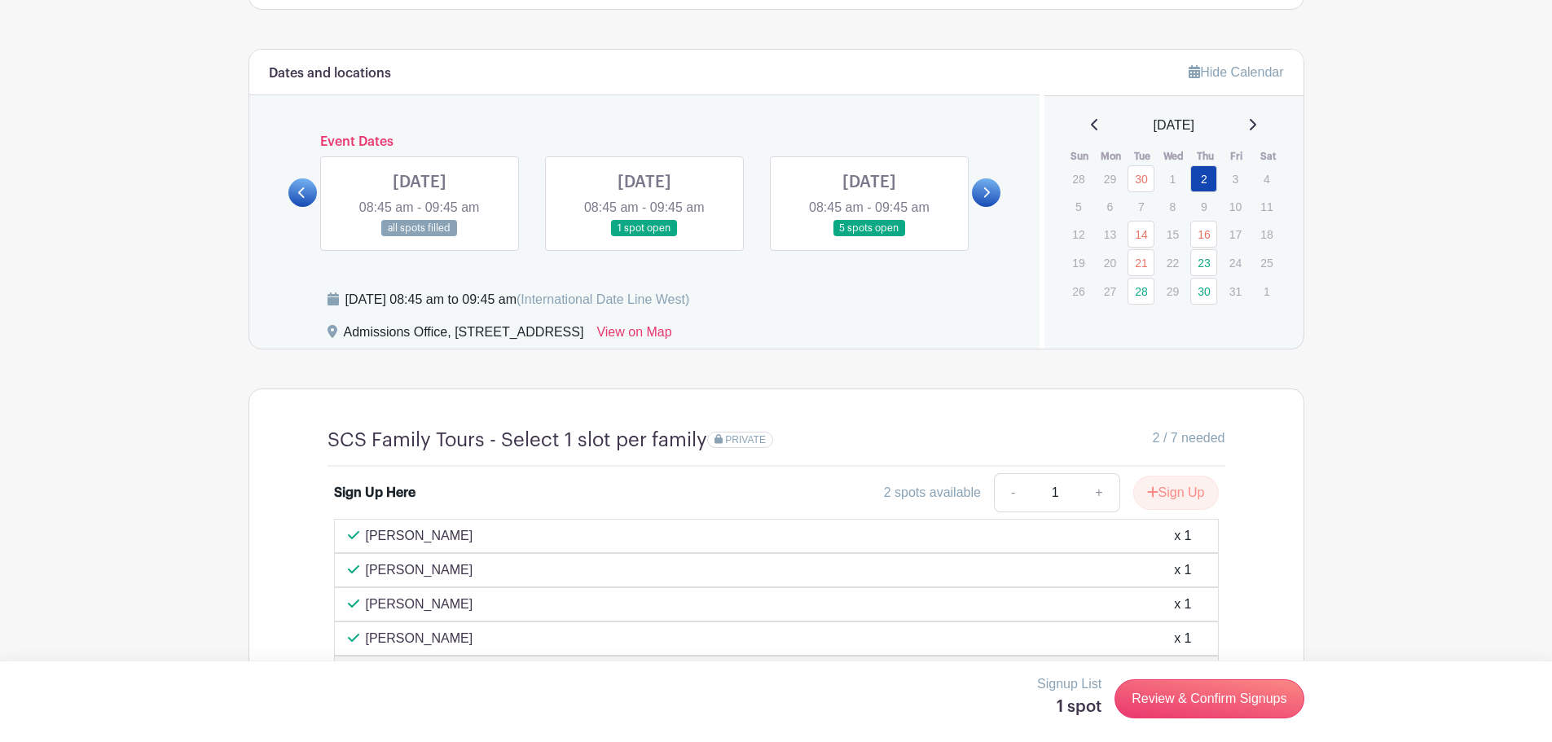
click at [976, 196] on link at bounding box center [986, 192] width 29 height 29
click at [1002, 191] on div "Dates and locations Event Dates [DATE] 08:45 am - 09:45 am all spots filled [DA…" at bounding box center [644, 199] width 791 height 299
click at [991, 191] on link at bounding box center [986, 192] width 29 height 29
click at [420, 237] on link at bounding box center [420, 237] width 0 height 0
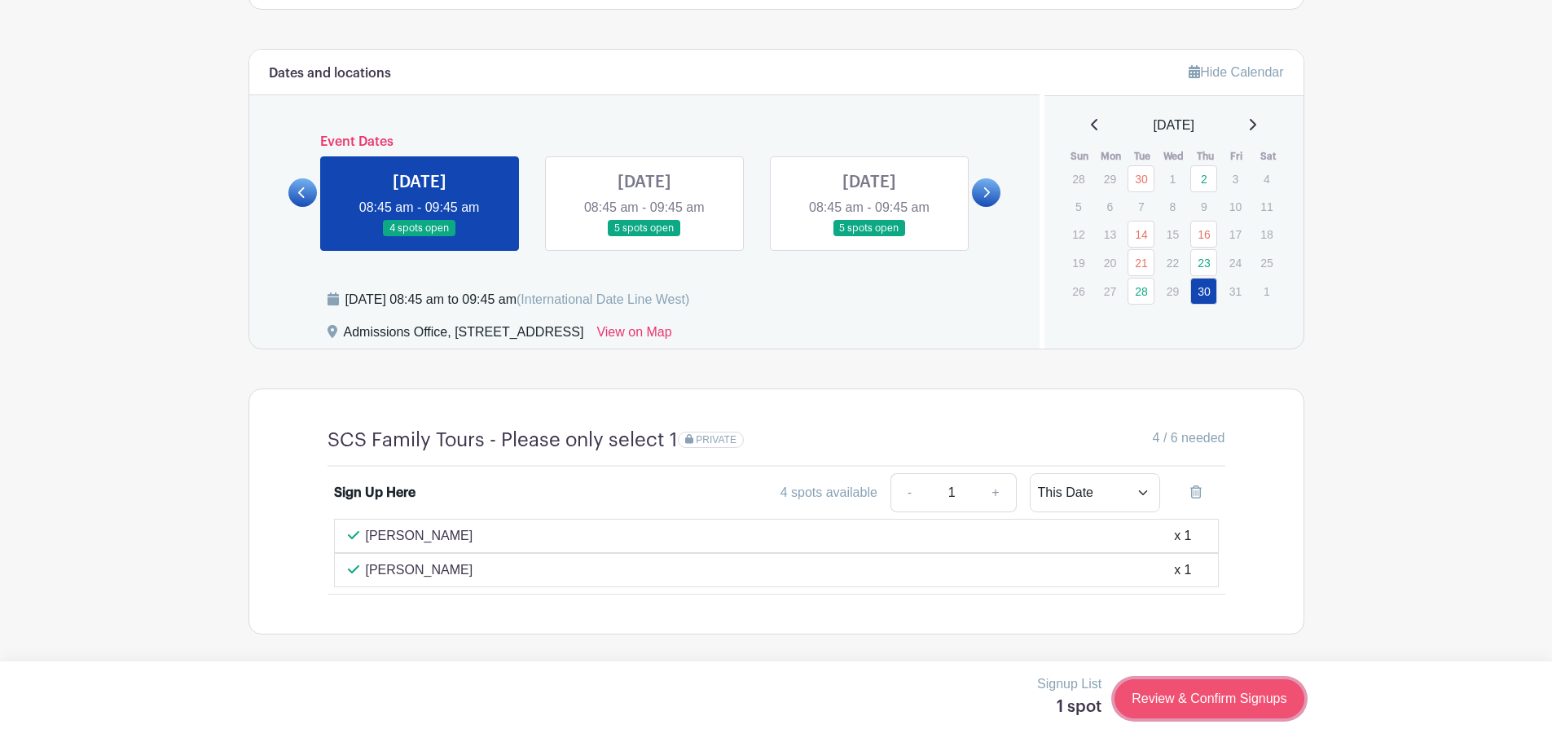
click at [1229, 697] on link "Review & Confirm Signups" at bounding box center [1209, 698] width 189 height 39
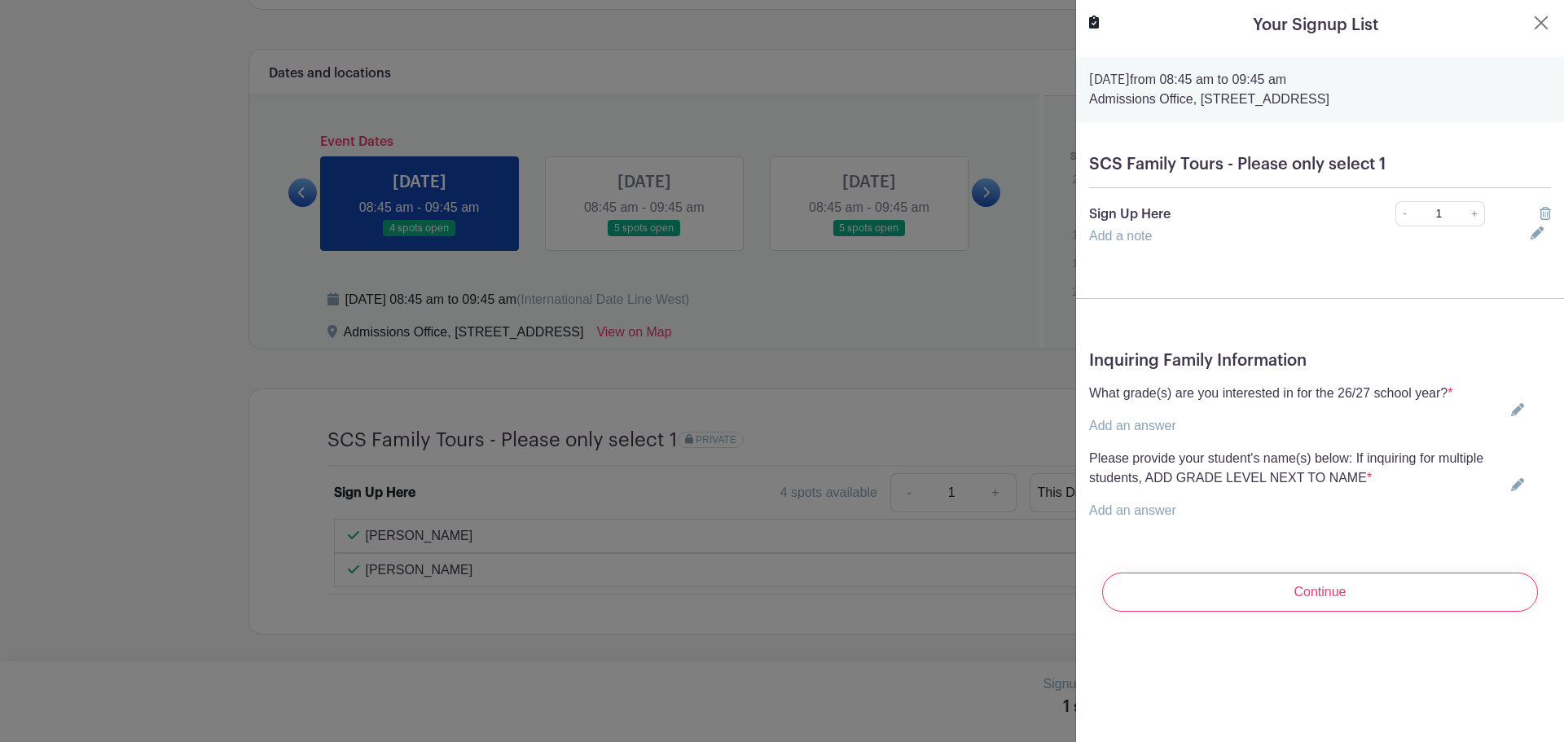
click at [1511, 411] on icon at bounding box center [1517, 409] width 13 height 13
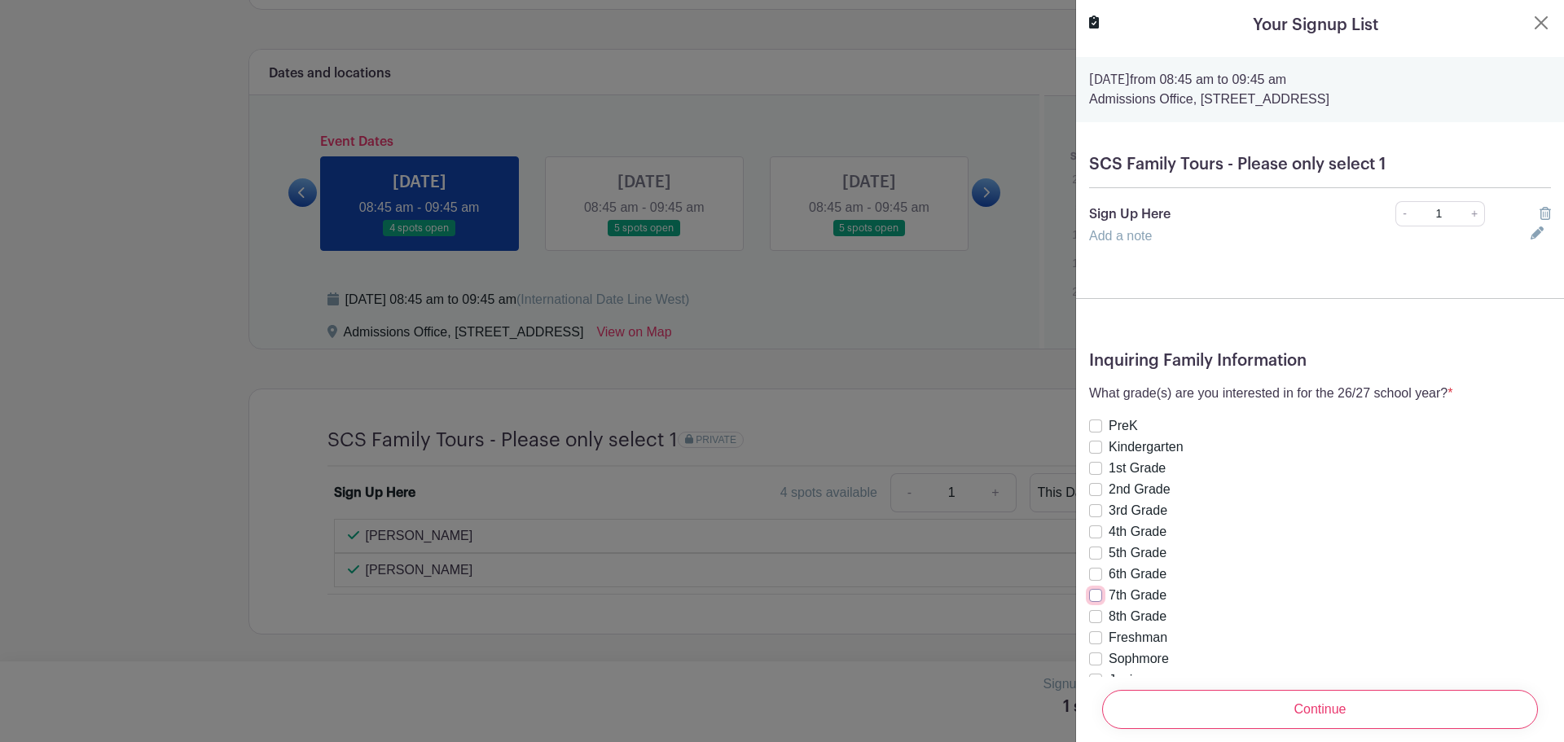
click at [1100, 595] on input "7th Grade" at bounding box center [1095, 595] width 13 height 13
checkbox input "true"
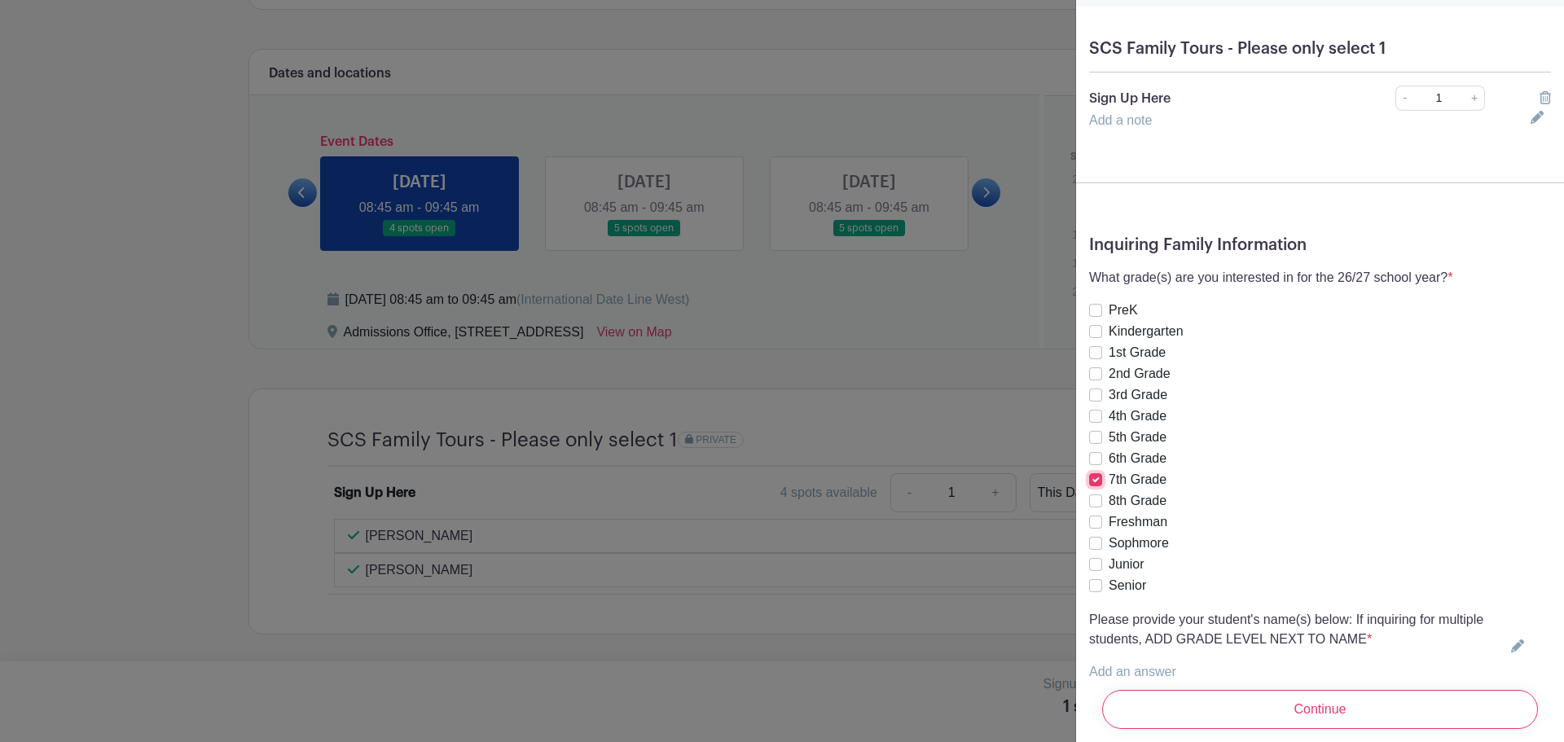
scroll to position [185, 0]
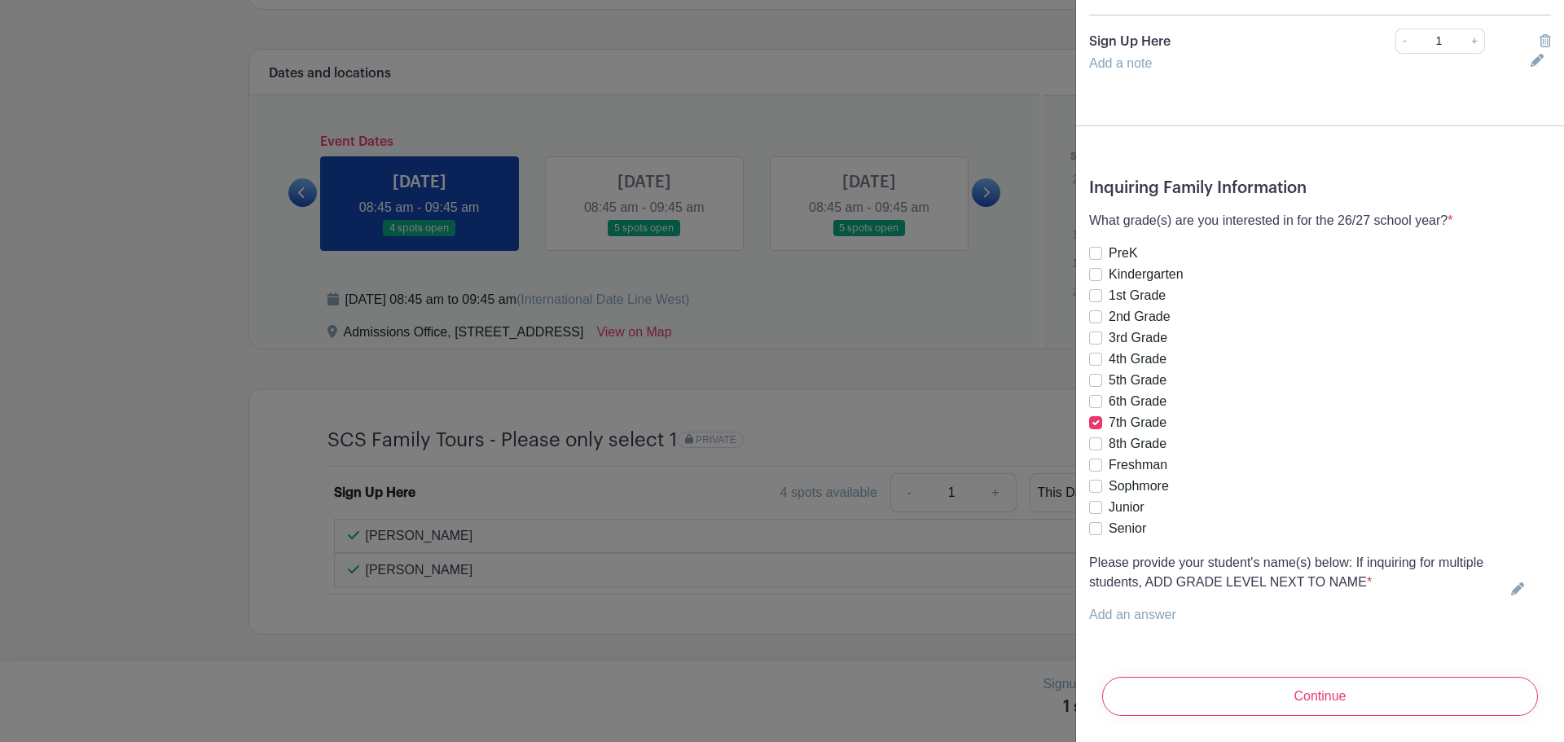
click at [1111, 608] on link "Add an answer" at bounding box center [1132, 615] width 87 height 14
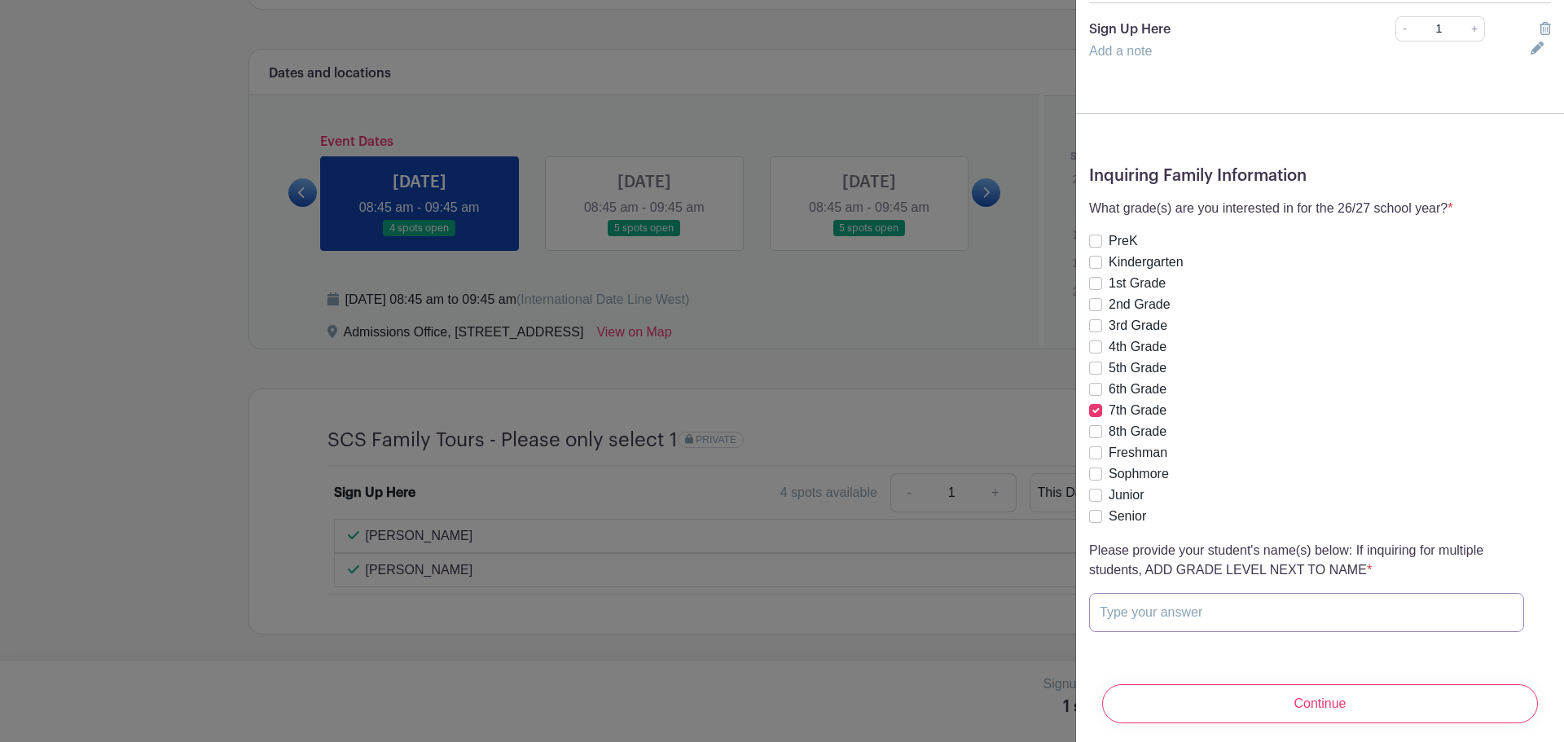
click at [1184, 617] on input "text" at bounding box center [1306, 612] width 435 height 39
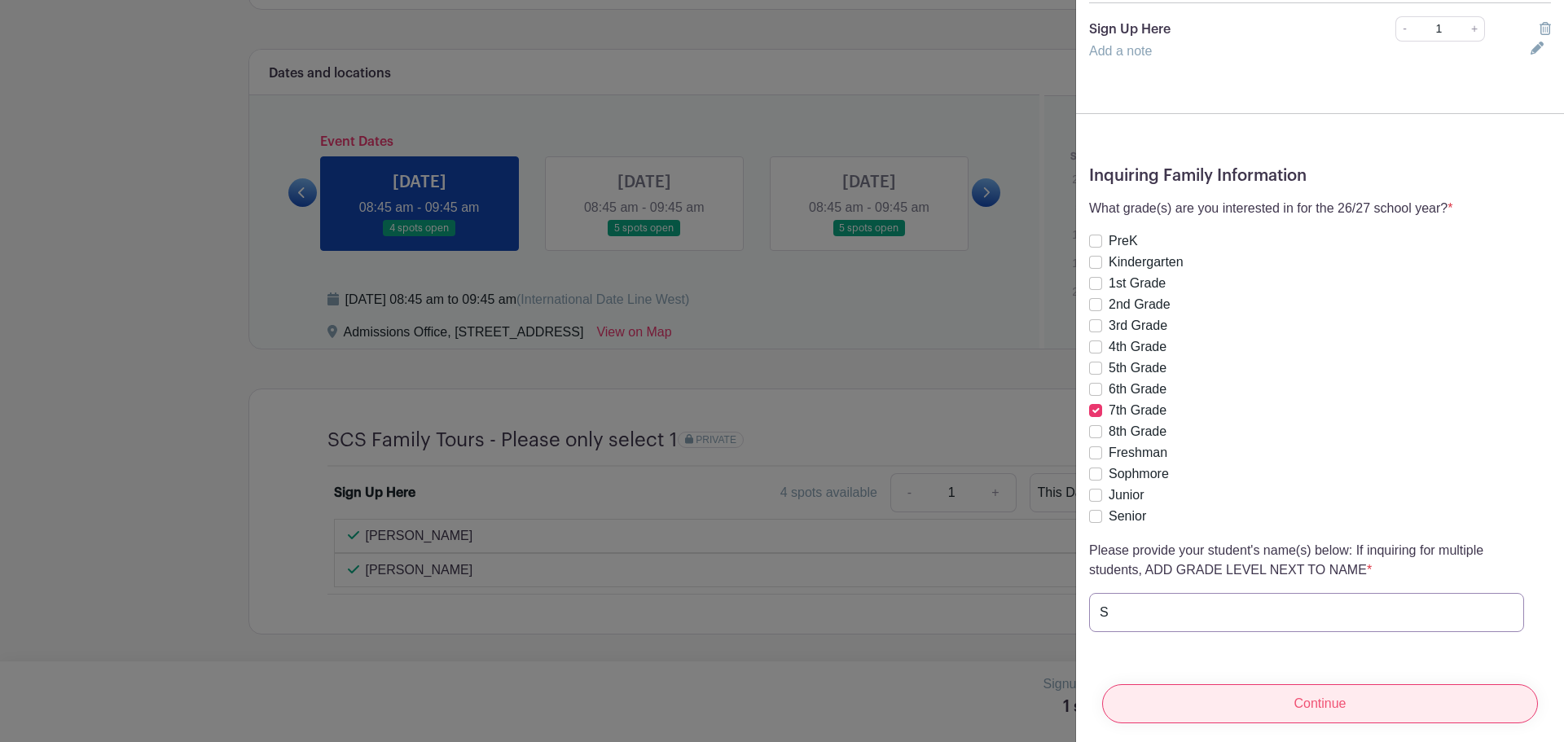
type input "S"
click at [1264, 708] on input "Continue" at bounding box center [1320, 703] width 436 height 39
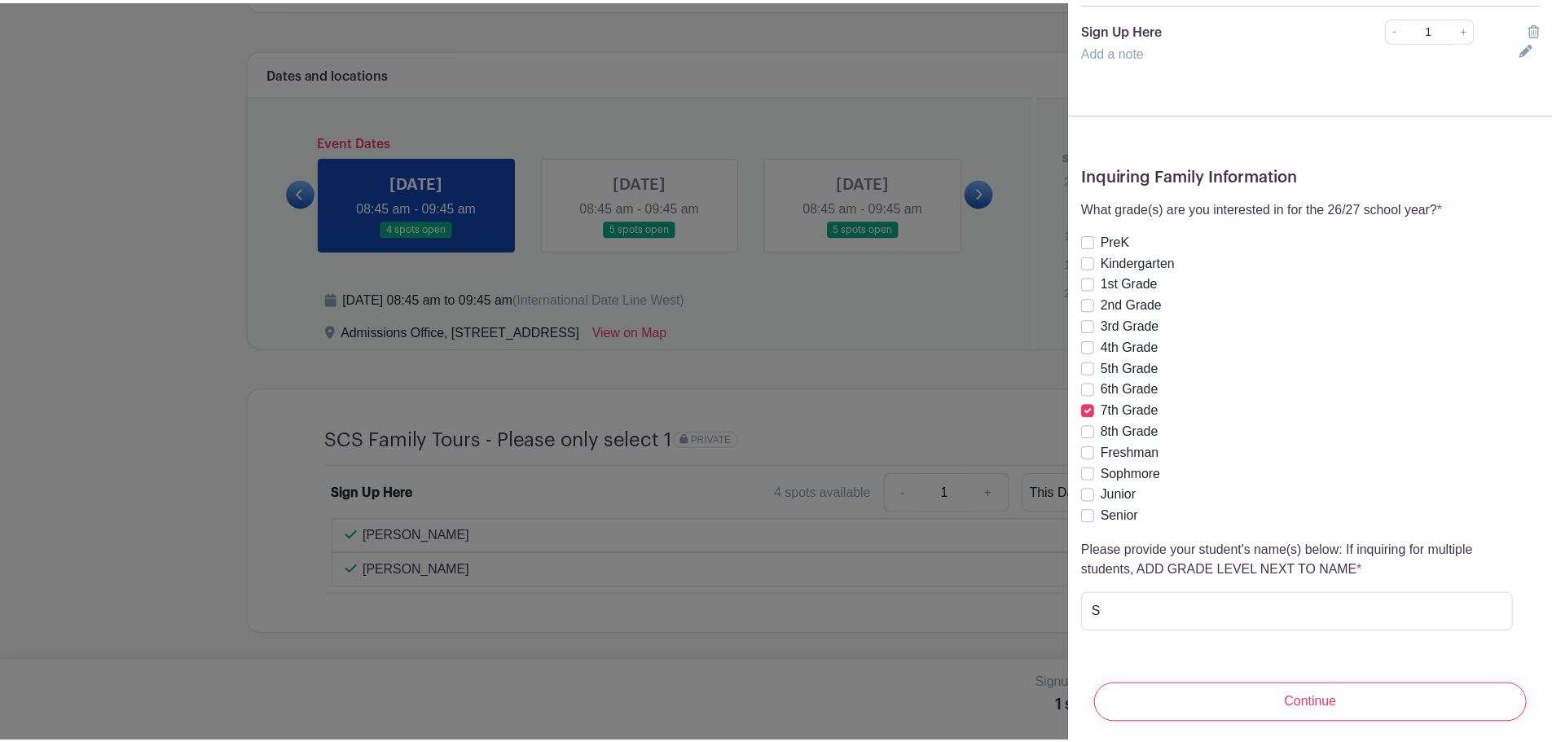
scroll to position [0, 0]
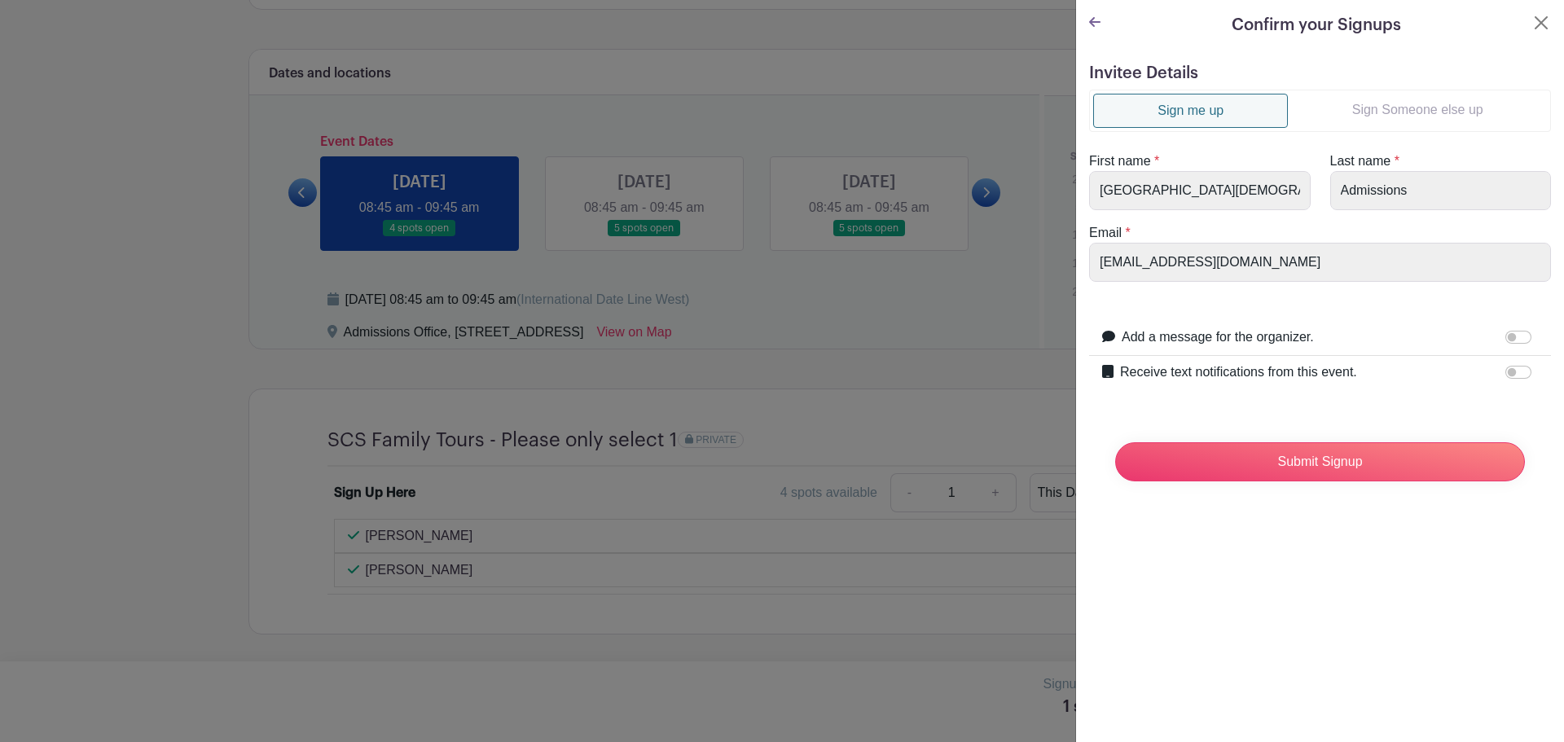
click at [1445, 111] on link "Sign Someone else up" at bounding box center [1417, 110] width 259 height 33
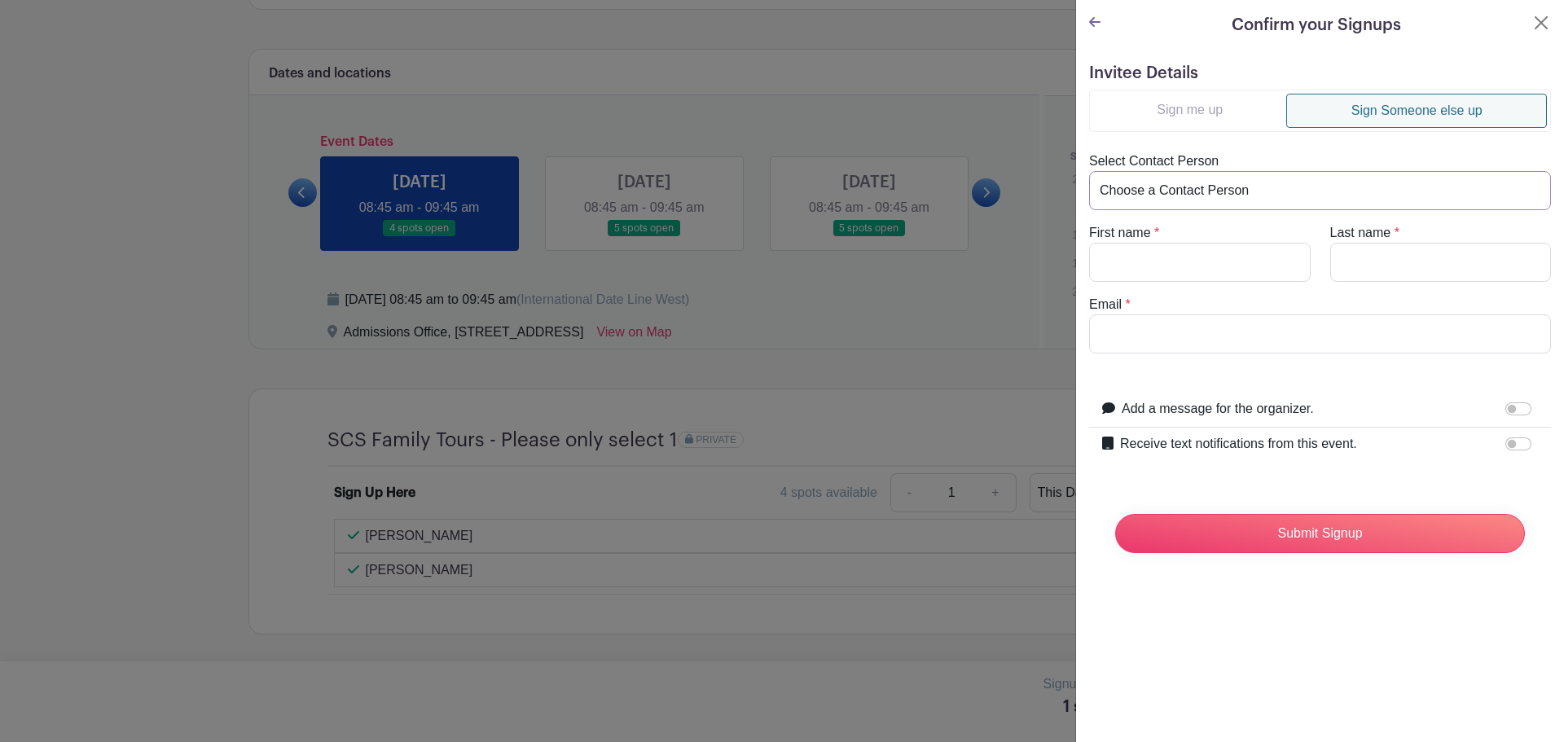
click at [1183, 186] on select "Choose a Contact Person [PERSON_NAME] ([PERSON_NAME][EMAIL_ADDRESS][PERSON_NAME…" at bounding box center [1320, 190] width 462 height 39
click at [1231, 196] on select "Choose a Contact Person [PERSON_NAME] ([PERSON_NAME][EMAIL_ADDRESS][PERSON_NAME…" at bounding box center [1320, 190] width 462 height 39
click at [1236, 182] on select "Choose a Contact Person [PERSON_NAME] ([PERSON_NAME][EMAIL_ADDRESS][PERSON_NAME…" at bounding box center [1320, 190] width 462 height 39
click at [1533, 20] on button "Close" at bounding box center [1542, 23] width 20 height 20
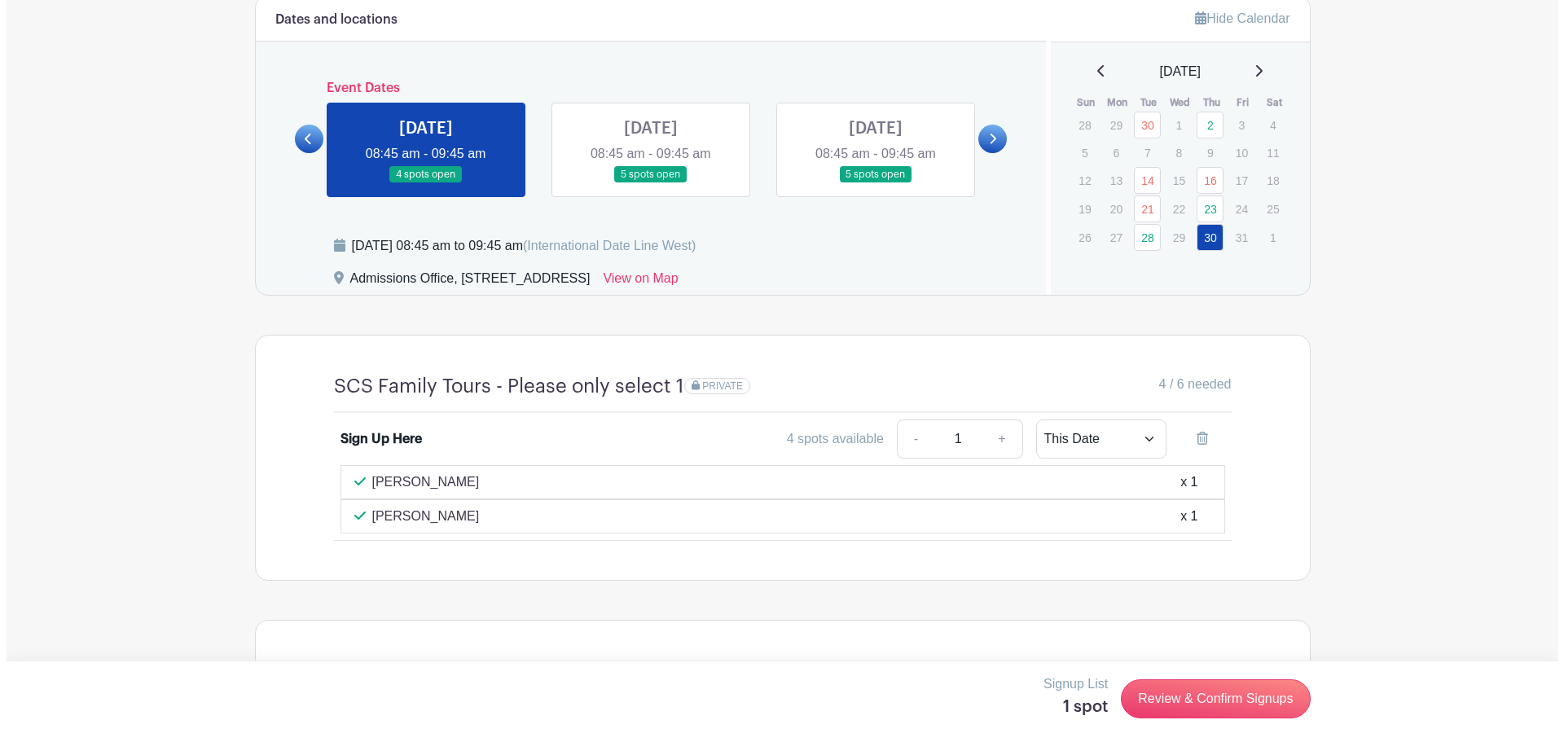
scroll to position [978, 0]
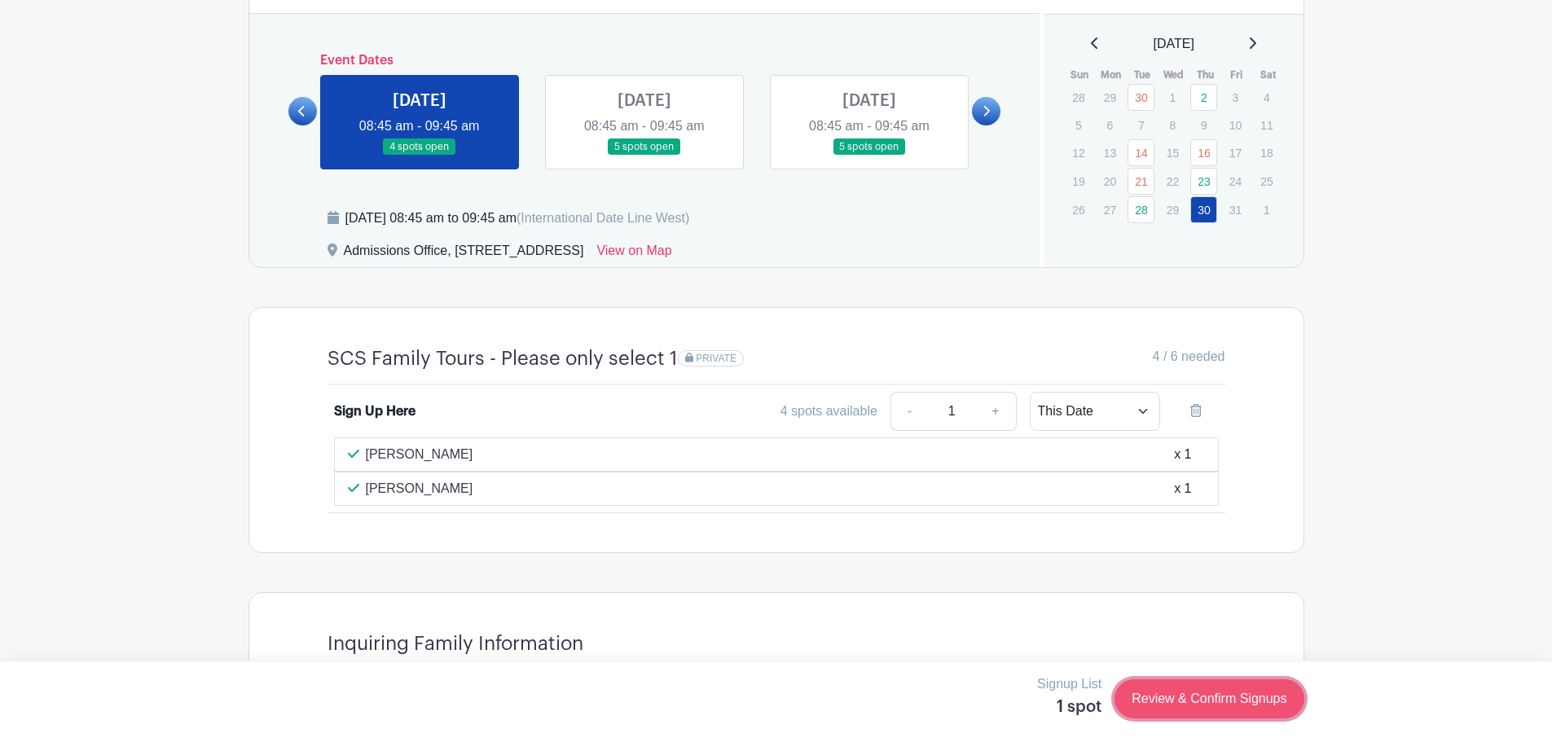
click at [1207, 690] on link "Review & Confirm Signups" at bounding box center [1209, 698] width 189 height 39
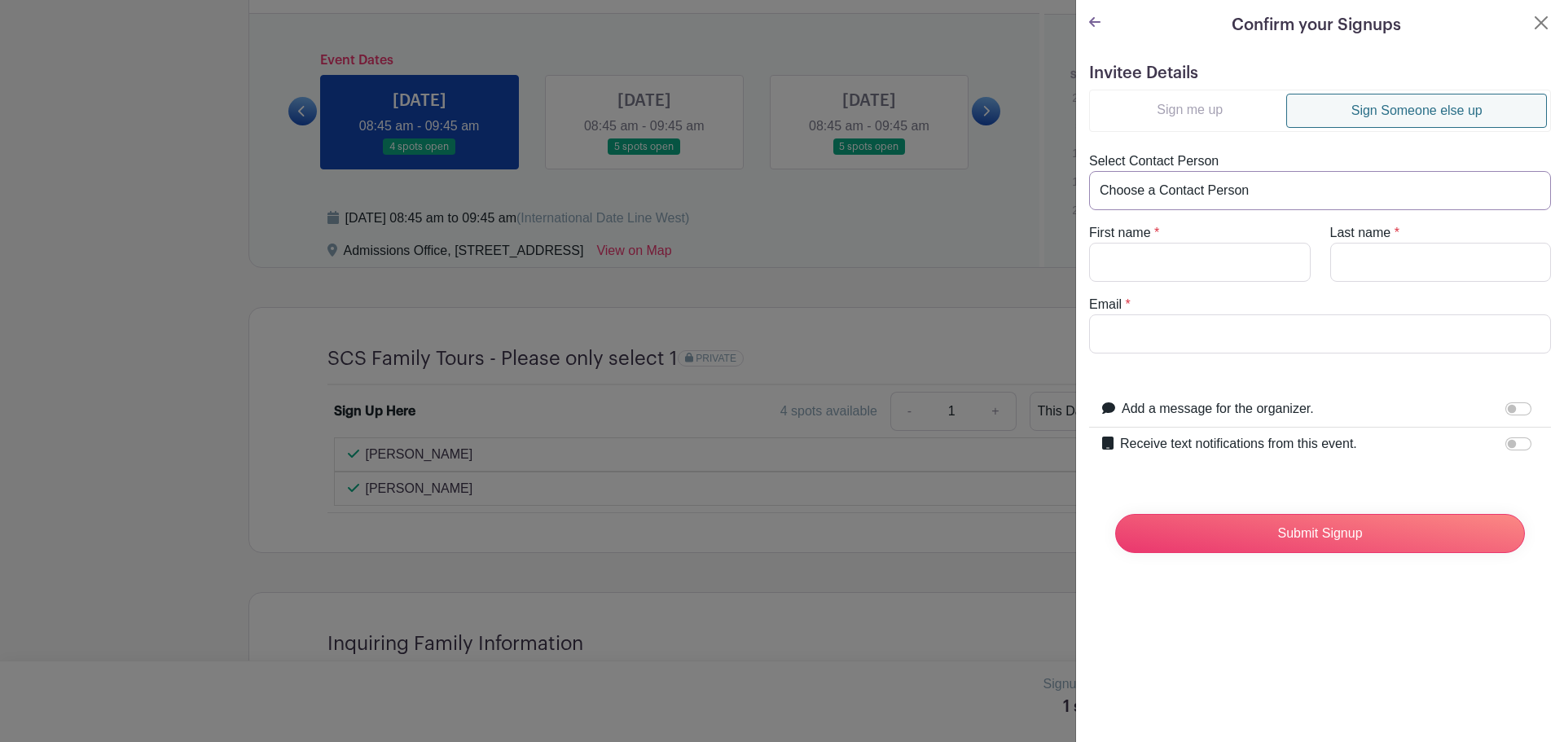
click at [1242, 187] on select "Choose a Contact Person [PERSON_NAME] ([PERSON_NAME][EMAIL_ADDRESS][PERSON_NAME…" at bounding box center [1320, 190] width 462 height 39
click at [1215, 178] on select "Choose a Contact Person [PERSON_NAME] ([PERSON_NAME][EMAIL_ADDRESS][PERSON_NAME…" at bounding box center [1320, 190] width 462 height 39
select select "[EMAIL_ADDRESS][DOMAIN_NAME]"
click at [1089, 171] on select "Choose a Contact Person [PERSON_NAME] ([PERSON_NAME][EMAIL_ADDRESS][PERSON_NAME…" at bounding box center [1320, 190] width 462 height 39
type input "[PERSON_NAME]"
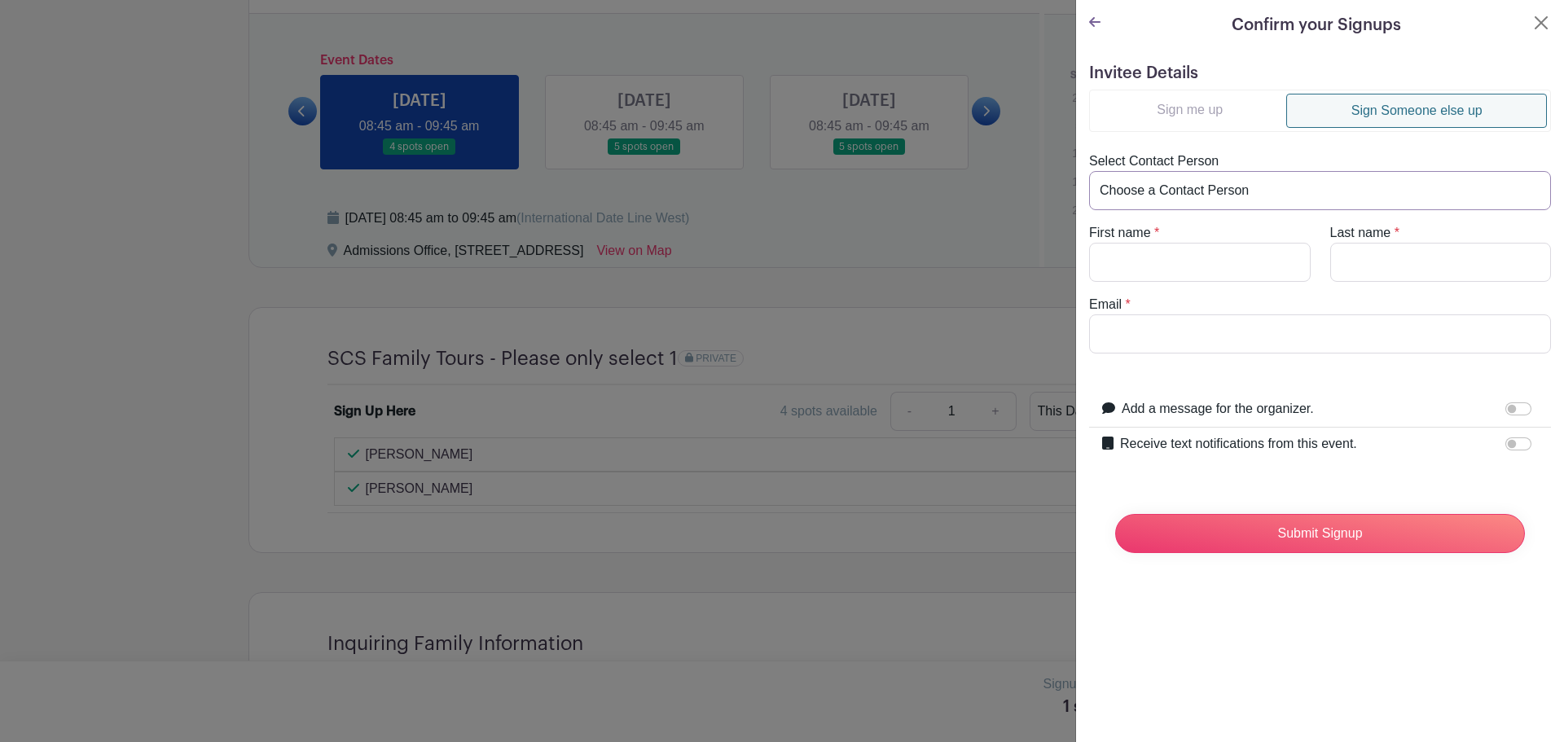
type input "[PERSON_NAME]"
type input "[EMAIL_ADDRESS][DOMAIN_NAME]"
click at [1173, 101] on link "Sign me up" at bounding box center [1189, 110] width 193 height 33
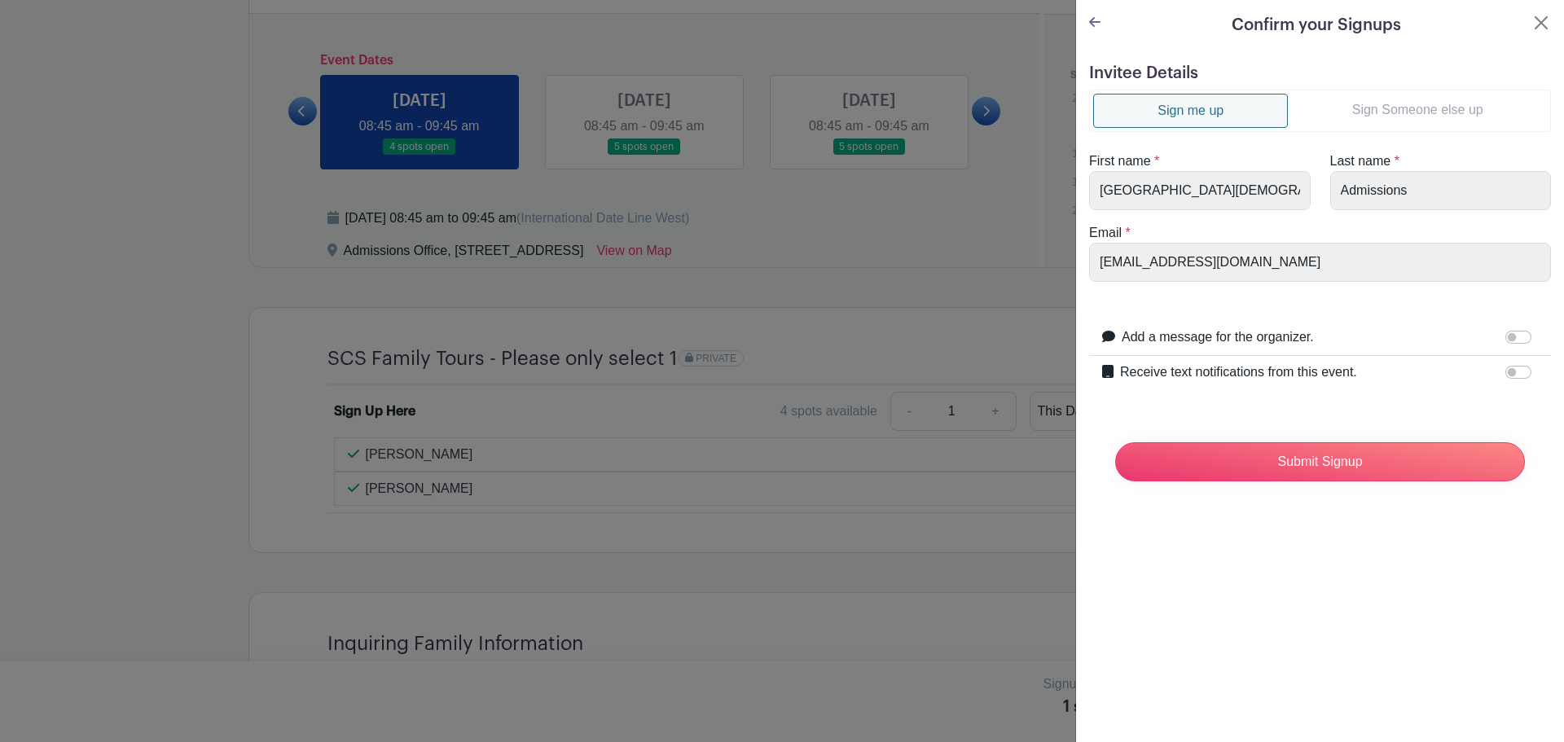
click at [1097, 21] on icon at bounding box center [1094, 22] width 11 height 10
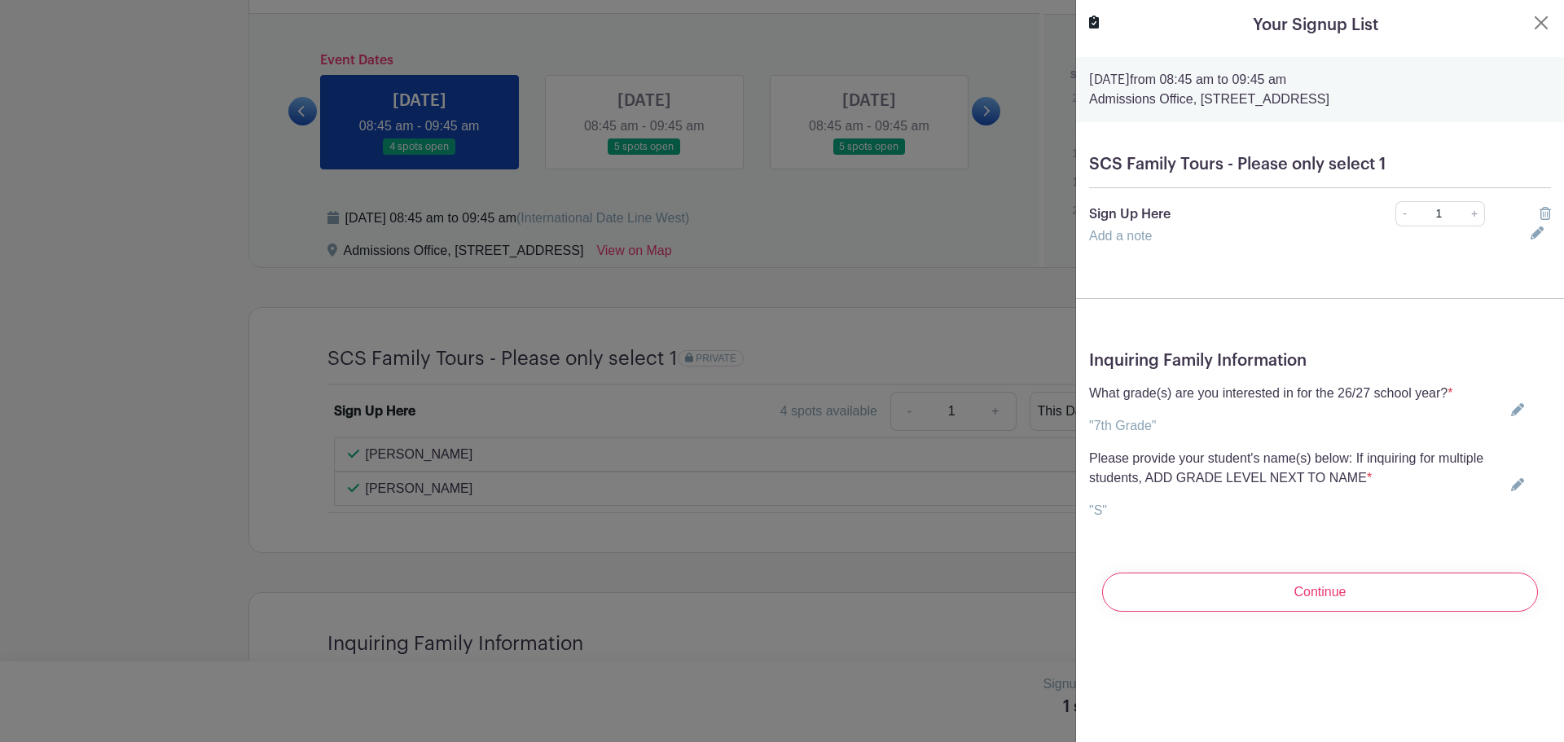
click at [1511, 413] on icon at bounding box center [1517, 409] width 13 height 13
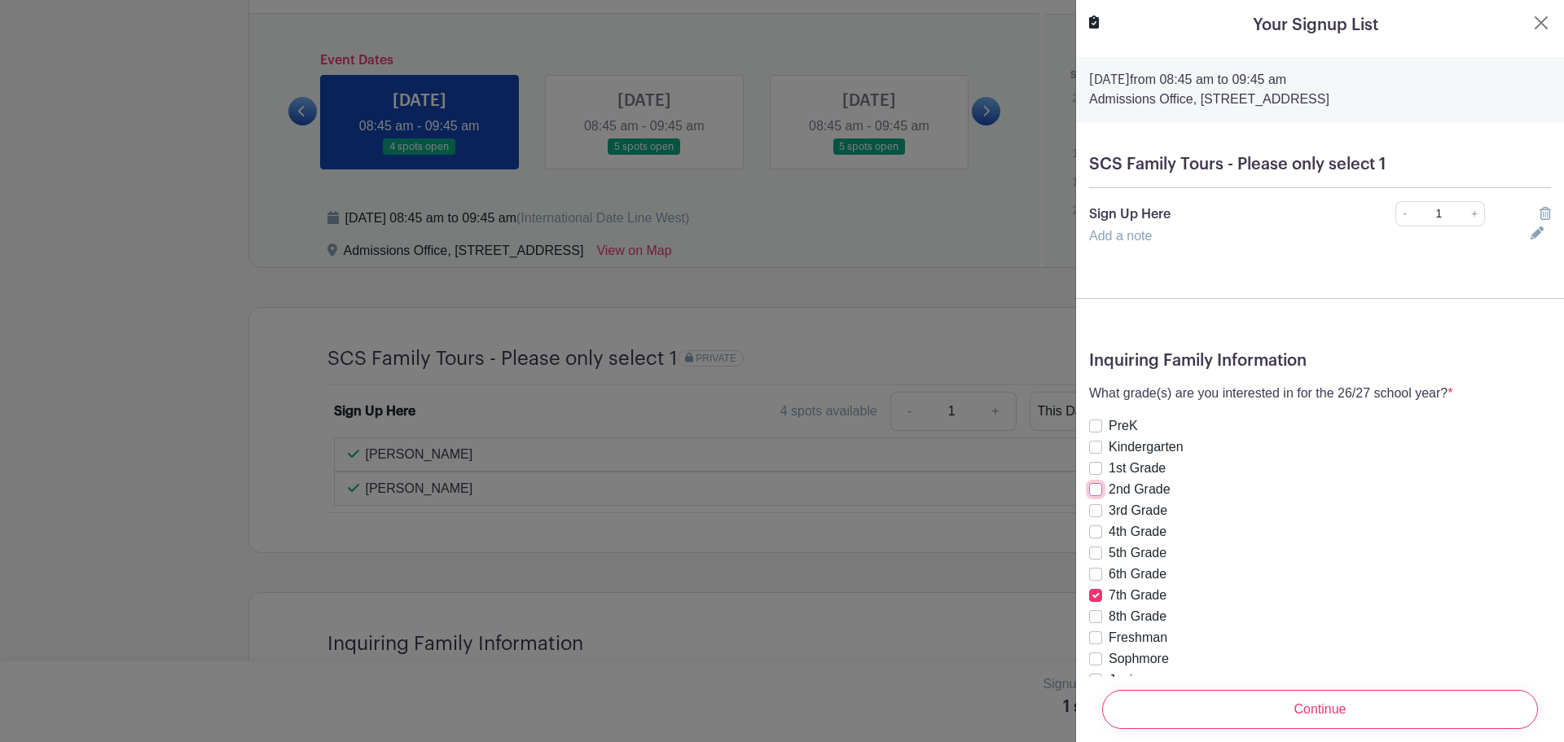
click at [1094, 490] on input "2nd Grade" at bounding box center [1095, 489] width 13 height 13
checkbox input "true"
click at [1093, 598] on input "7th Grade" at bounding box center [1095, 595] width 13 height 13
checkbox input "false"
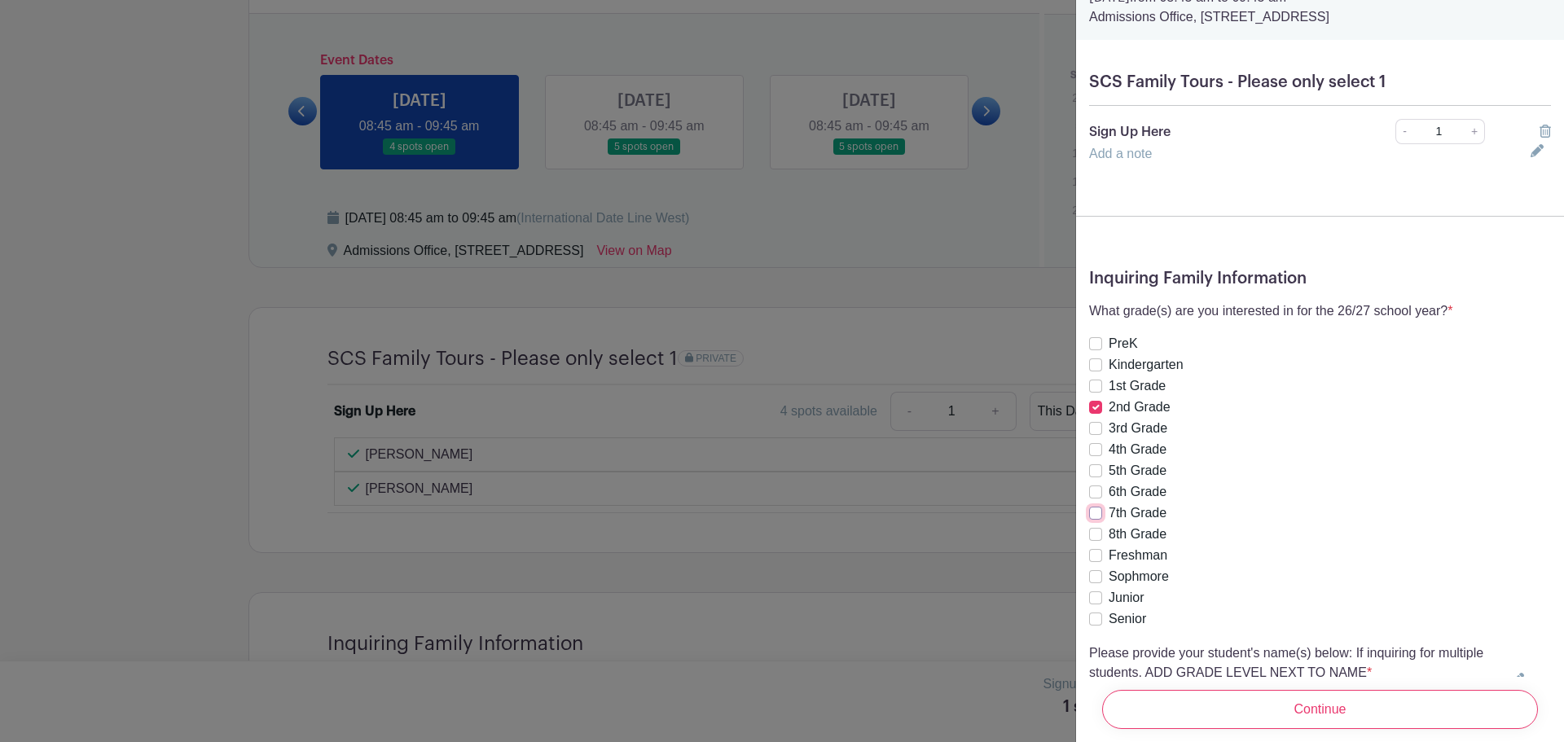
scroll to position [185, 0]
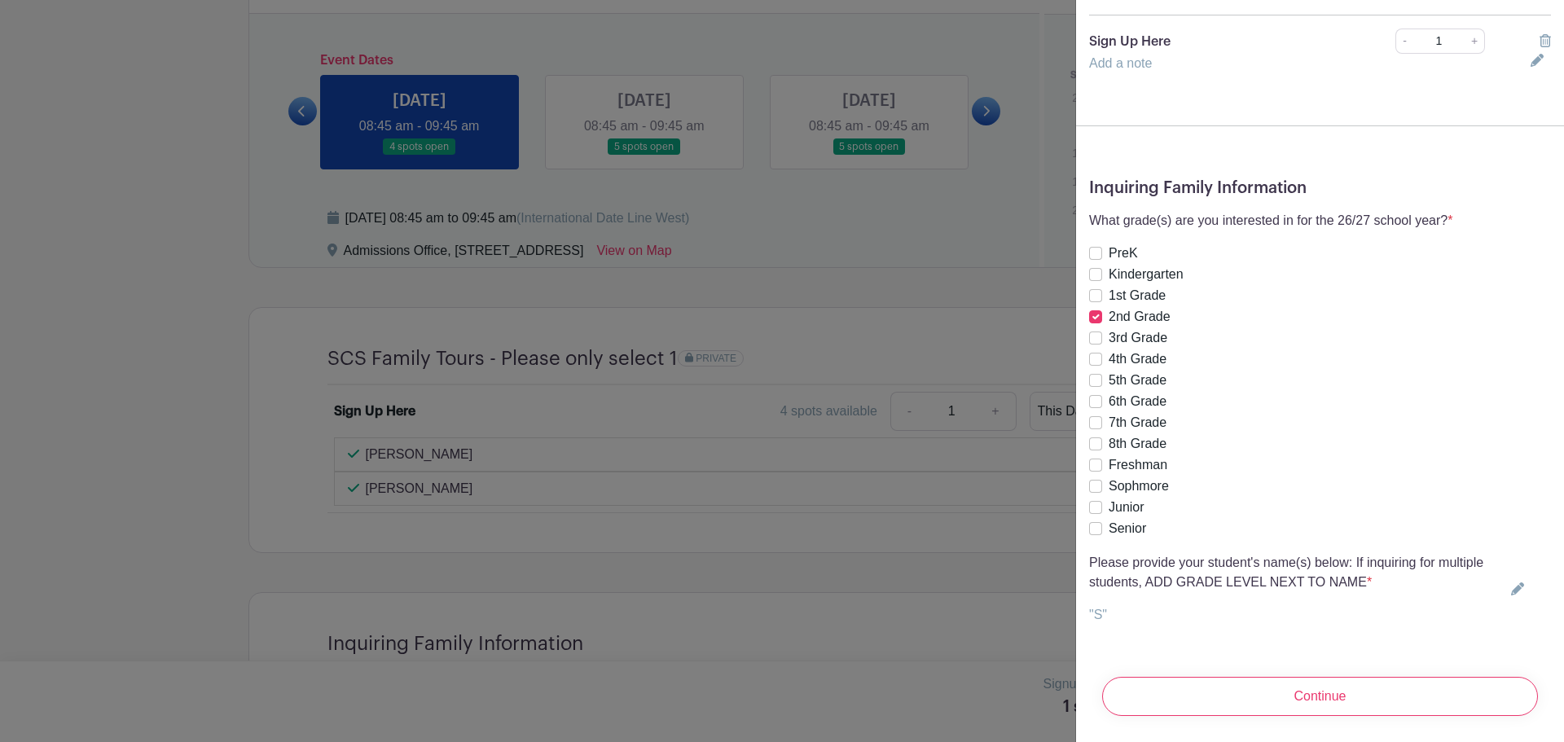
click at [1511, 583] on icon at bounding box center [1517, 589] width 13 height 13
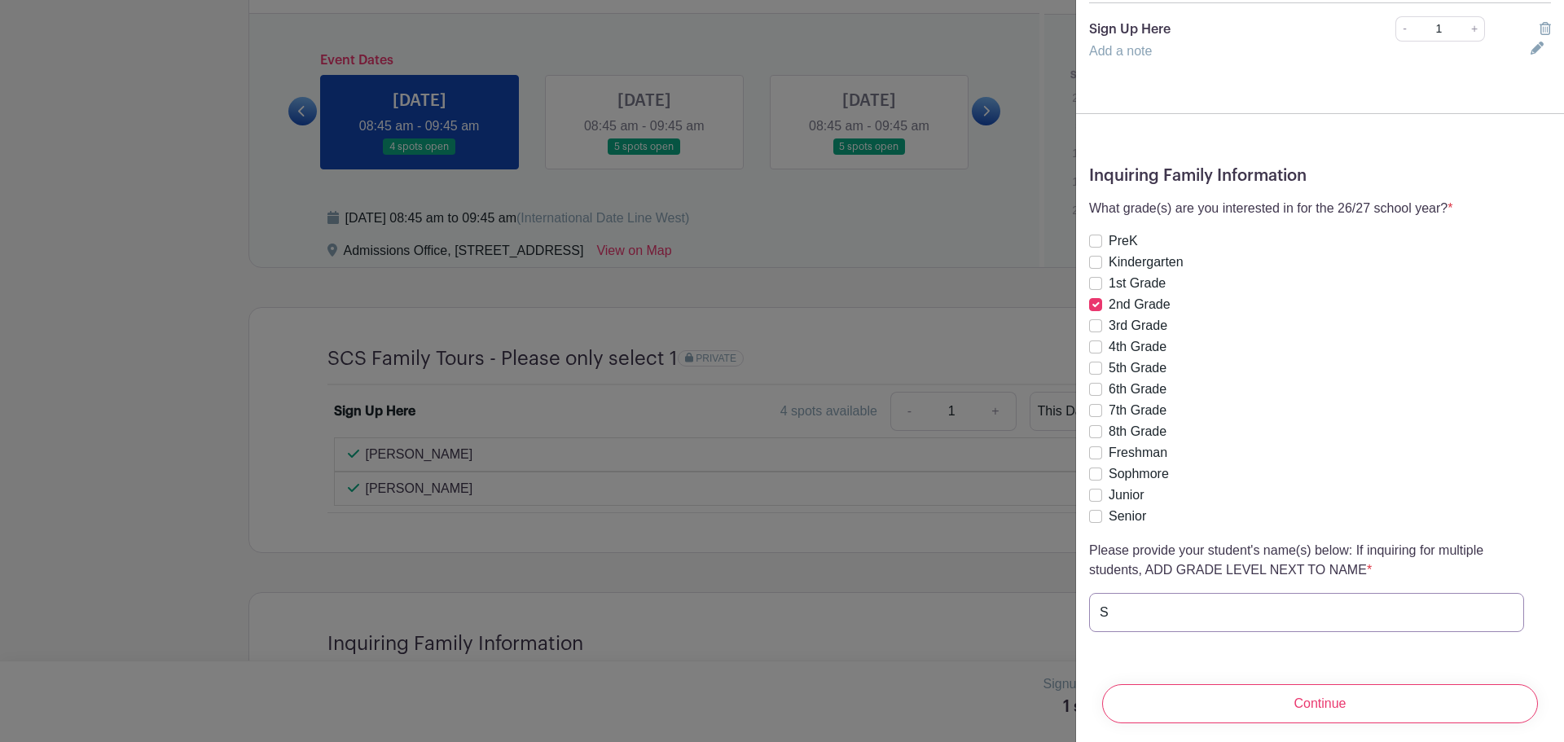
drag, startPoint x: 1121, startPoint y: 612, endPoint x: 1024, endPoint y: 631, distance: 98.7
type input "Not provided"
click at [1383, 719] on div "Continue" at bounding box center [1320, 703] width 462 height 65
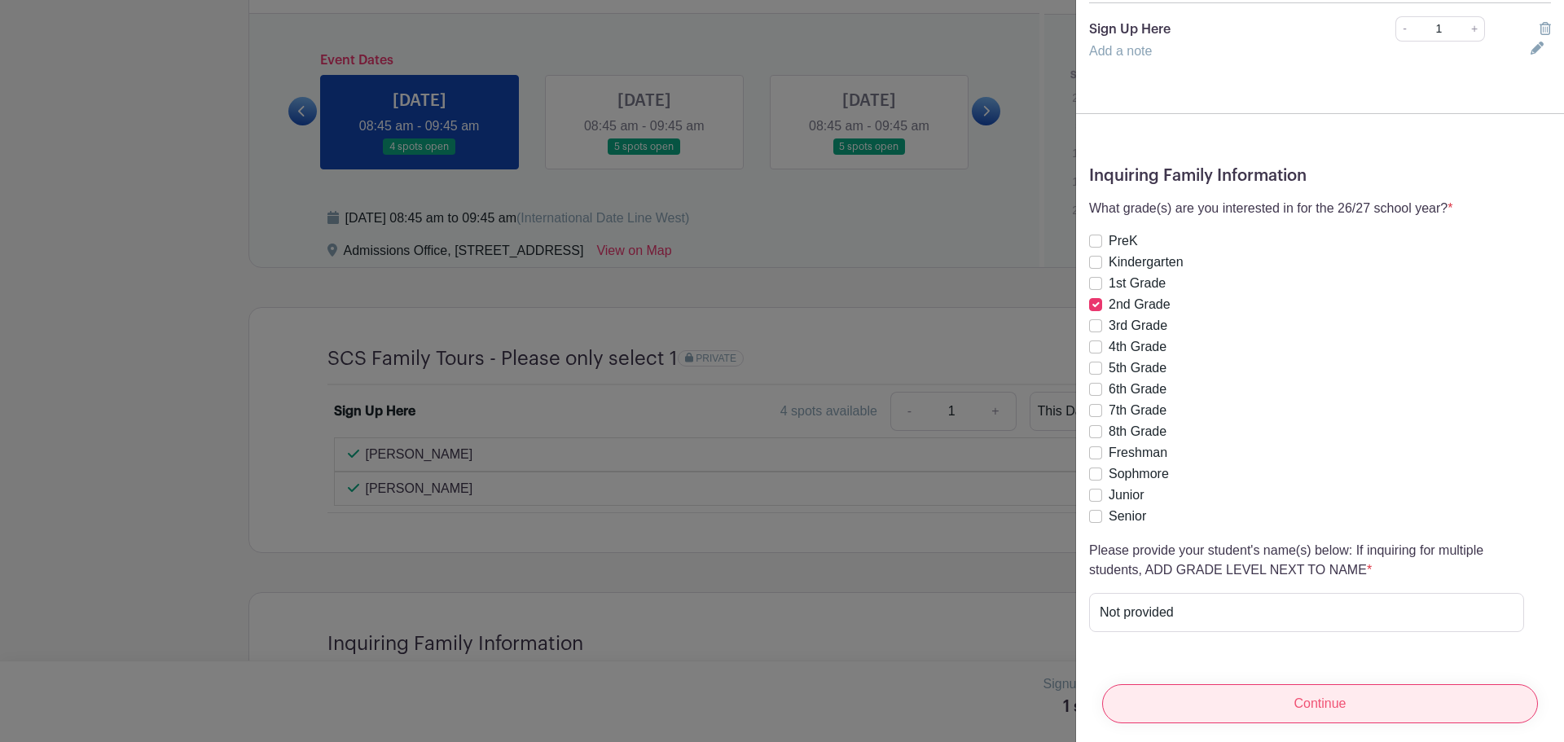
click at [1379, 708] on input "Continue" at bounding box center [1320, 703] width 436 height 39
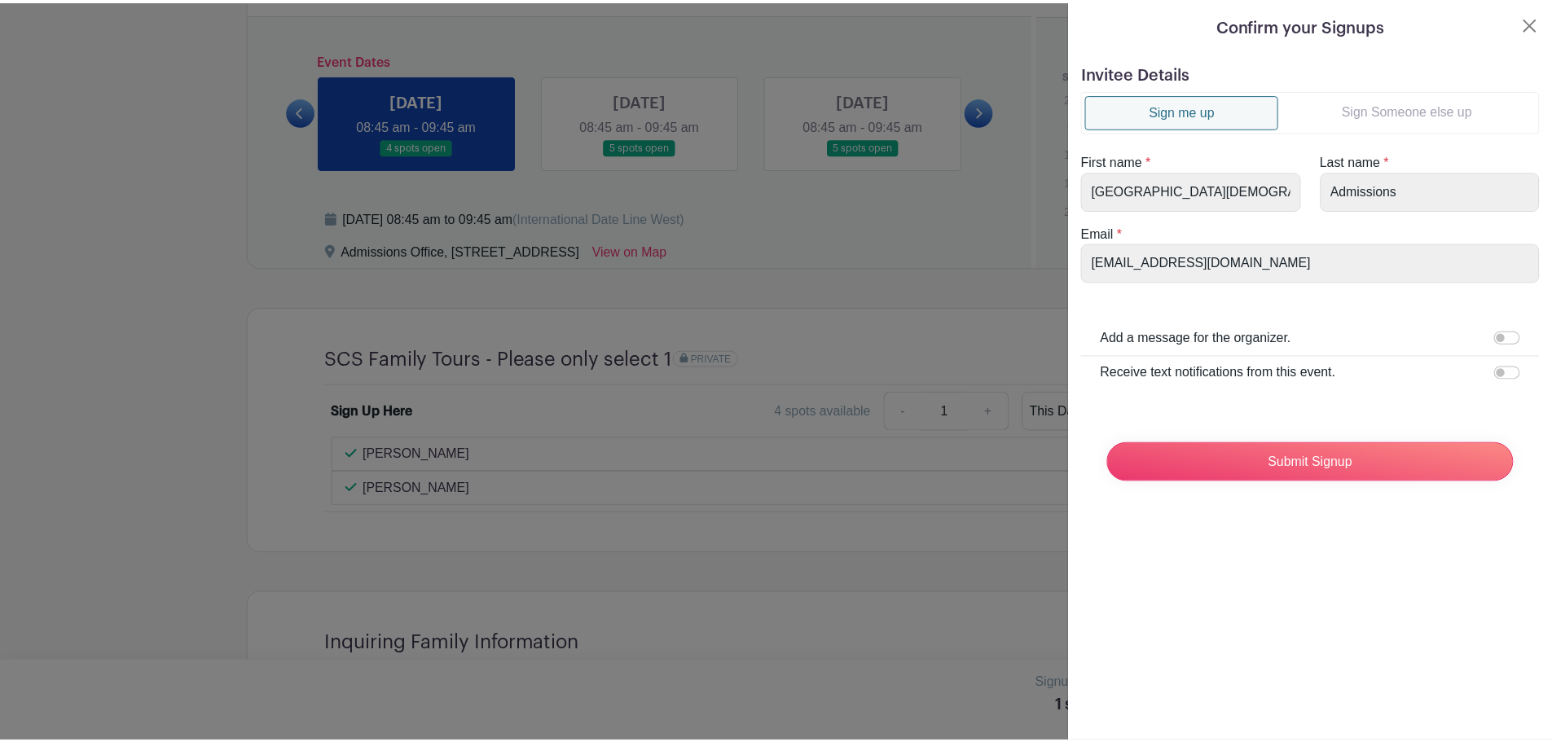
scroll to position [0, 0]
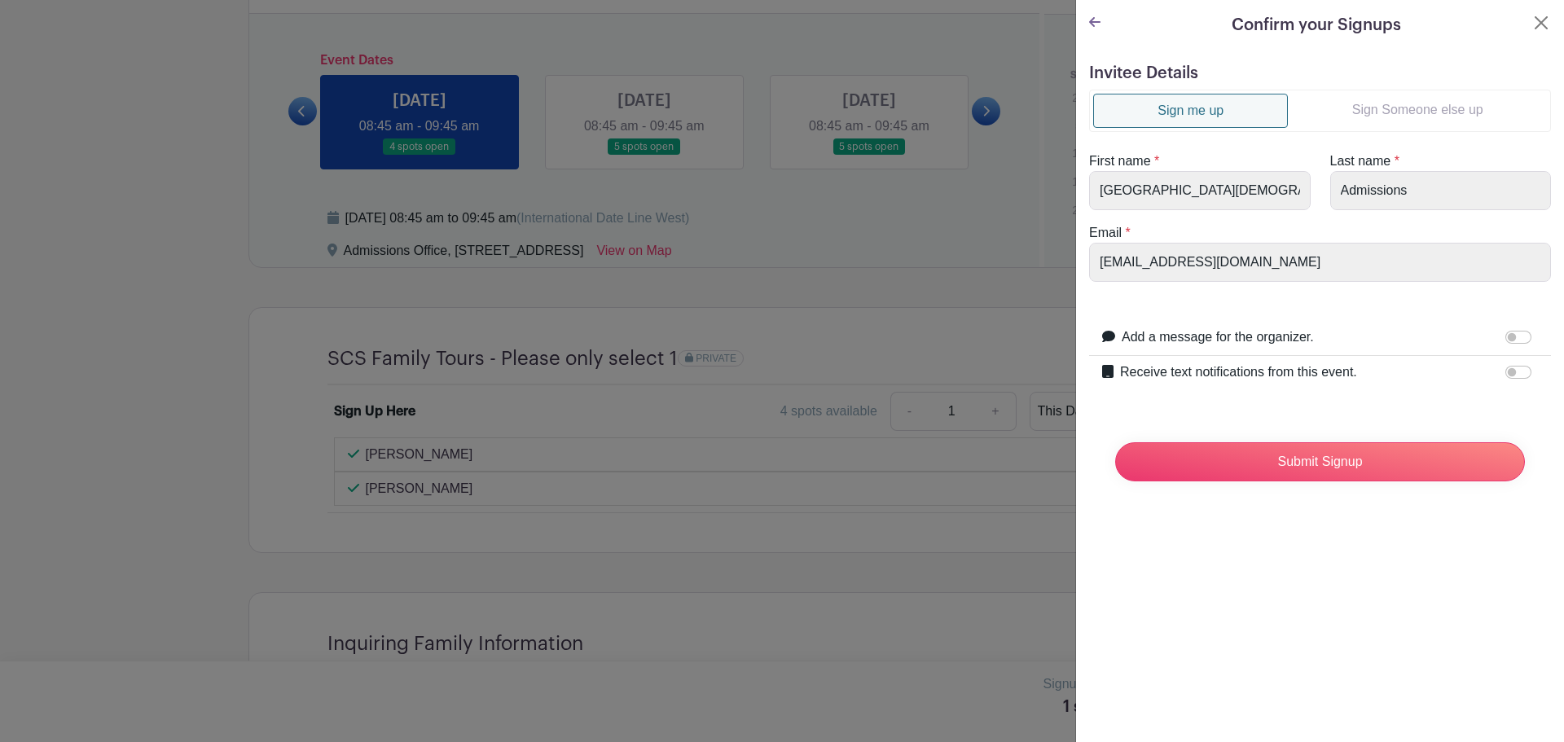
click at [1378, 103] on link "Sign Someone else up" at bounding box center [1417, 110] width 259 height 33
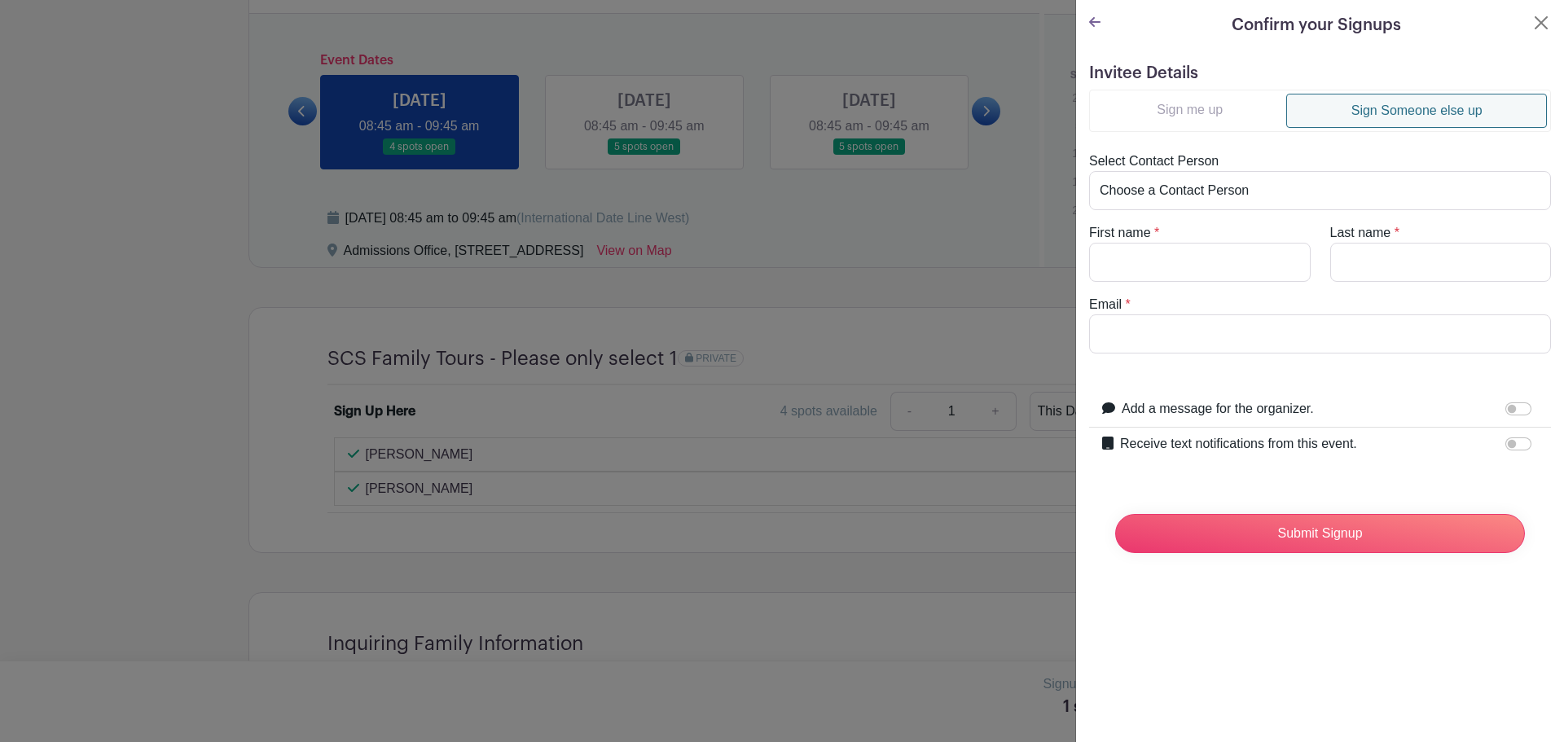
drag, startPoint x: 1210, startPoint y: 164, endPoint x: 1204, endPoint y: 180, distance: 17.3
click at [1210, 165] on label "Select Contact Person" at bounding box center [1154, 162] width 130 height 20
click at [1210, 171] on select "Choose a Contact Person [PERSON_NAME] ([PERSON_NAME][EMAIL_ADDRESS][PERSON_NAME…" at bounding box center [1320, 190] width 462 height 39
click at [1200, 189] on select "Choose a Contact Person [PERSON_NAME] ([PERSON_NAME][EMAIL_ADDRESS][PERSON_NAME…" at bounding box center [1320, 190] width 462 height 39
select select "[EMAIL_ADDRESS][DOMAIN_NAME]"
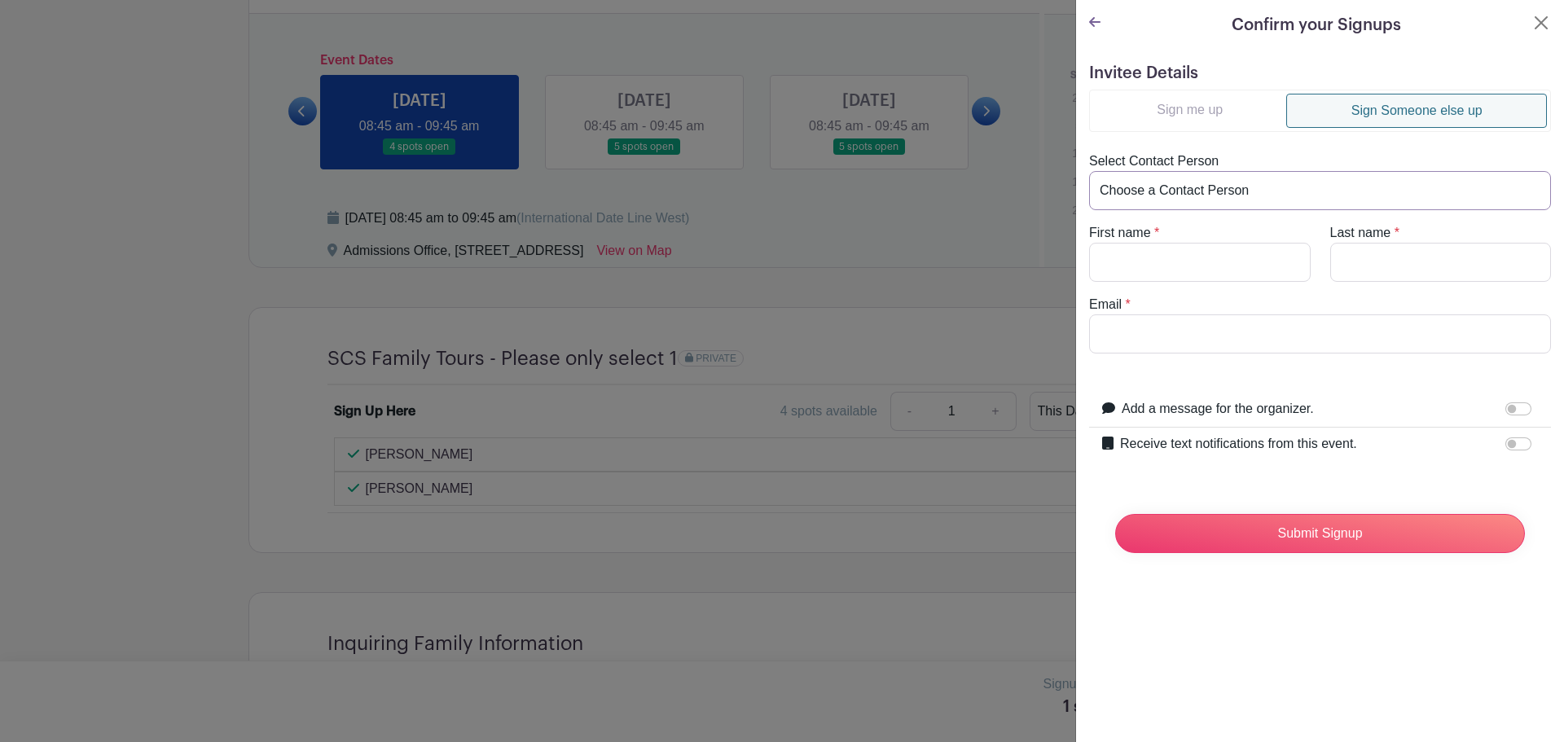
click at [1089, 171] on select "Choose a Contact Person [PERSON_NAME] ([PERSON_NAME][EMAIL_ADDRESS][PERSON_NAME…" at bounding box center [1320, 190] width 462 height 39
type input "[PERSON_NAME]"
type input "[EMAIL_ADDRESS][DOMAIN_NAME]"
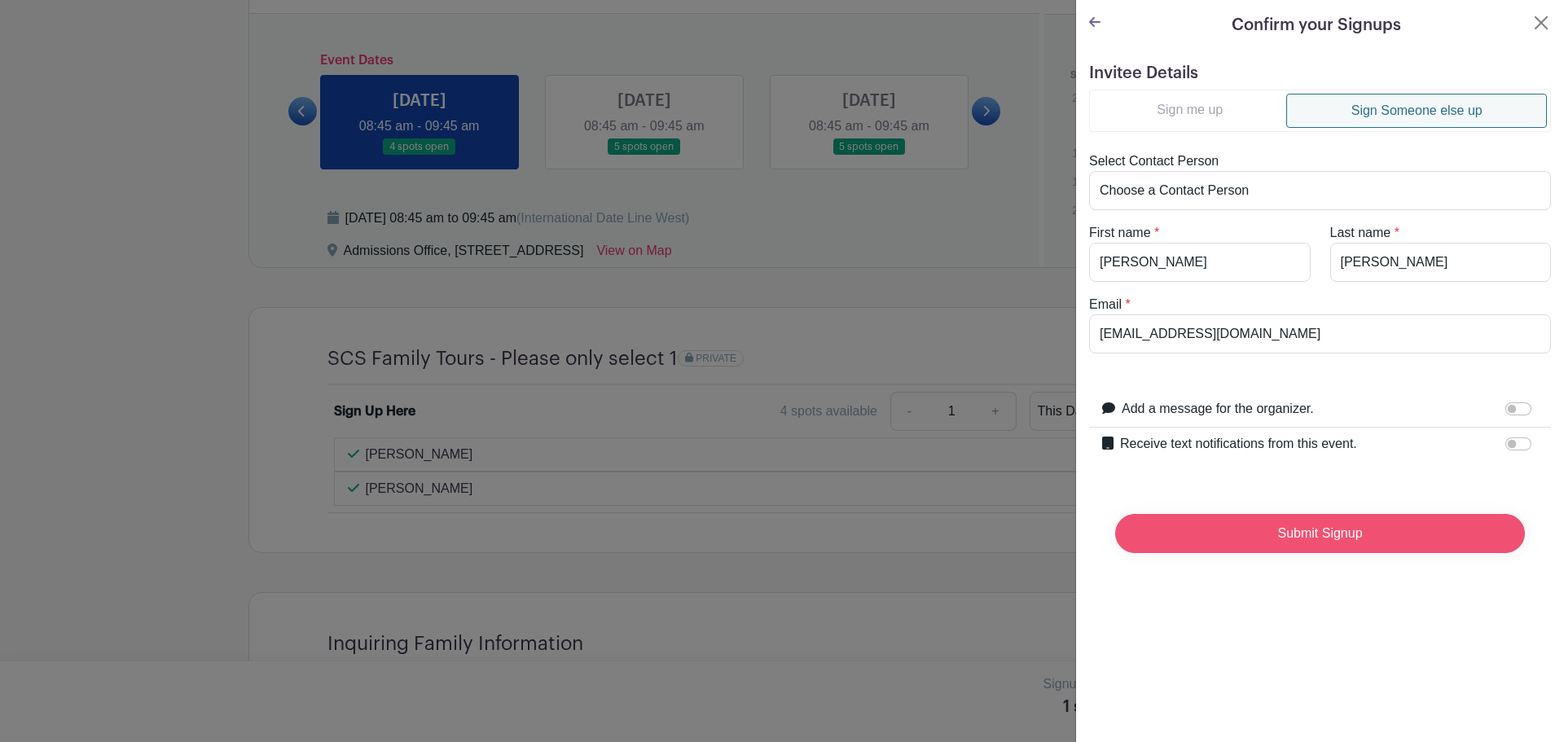
click at [1224, 536] on input "Submit Signup" at bounding box center [1320, 533] width 410 height 39
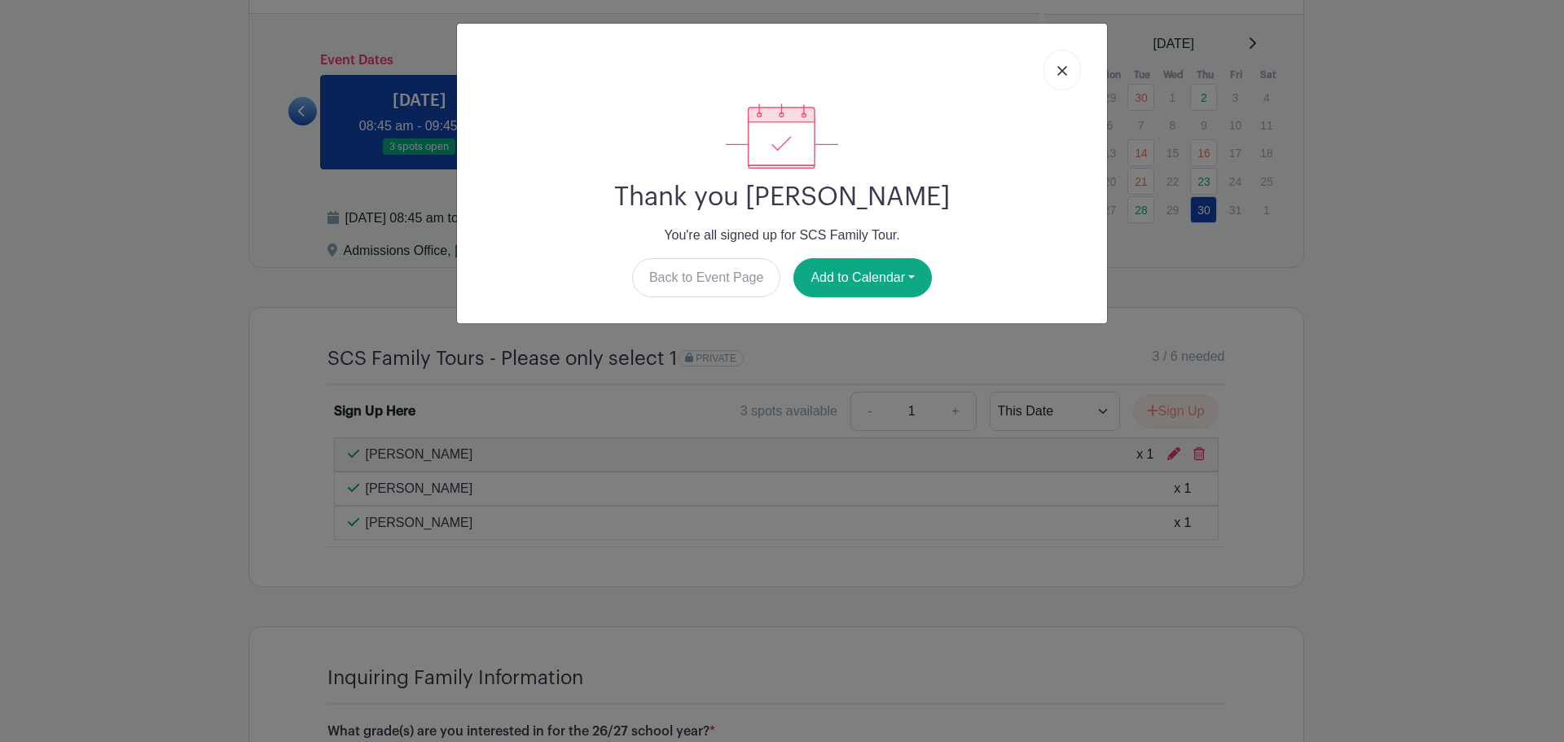
click at [1071, 71] on link at bounding box center [1062, 70] width 37 height 41
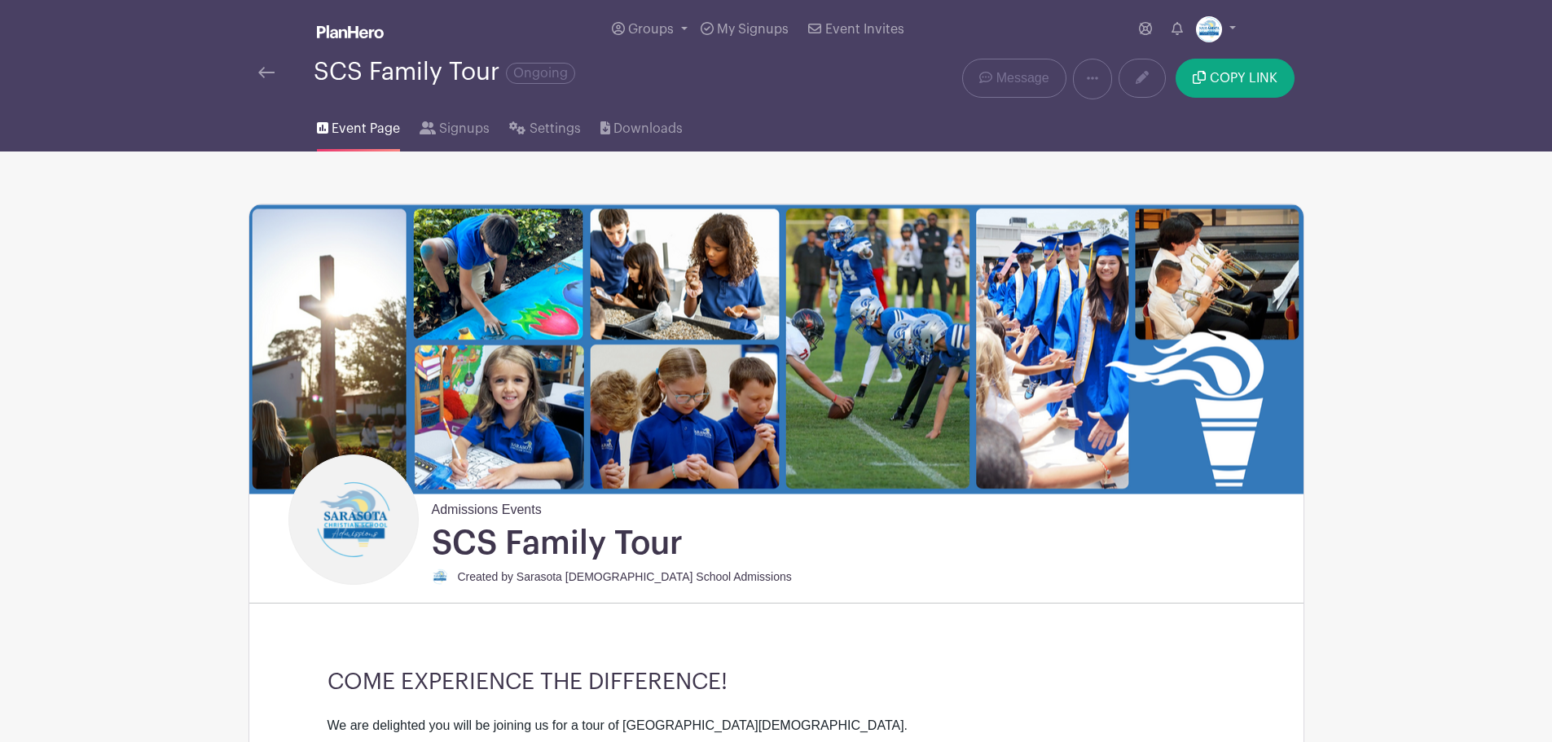
click at [270, 71] on img at bounding box center [266, 72] width 16 height 11
